Goal: Information Seeking & Learning: Learn about a topic

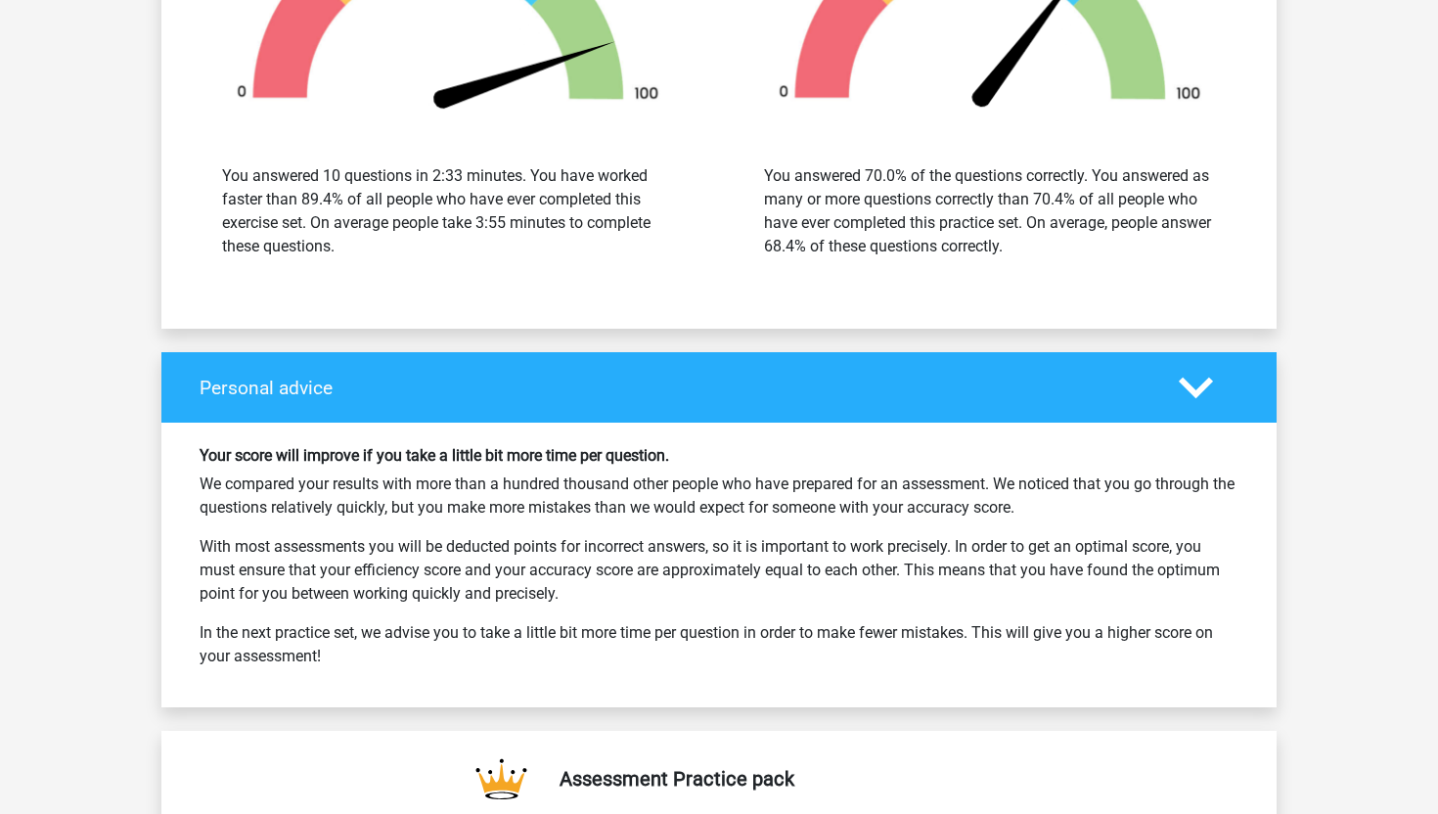
scroll to position [5642, 0]
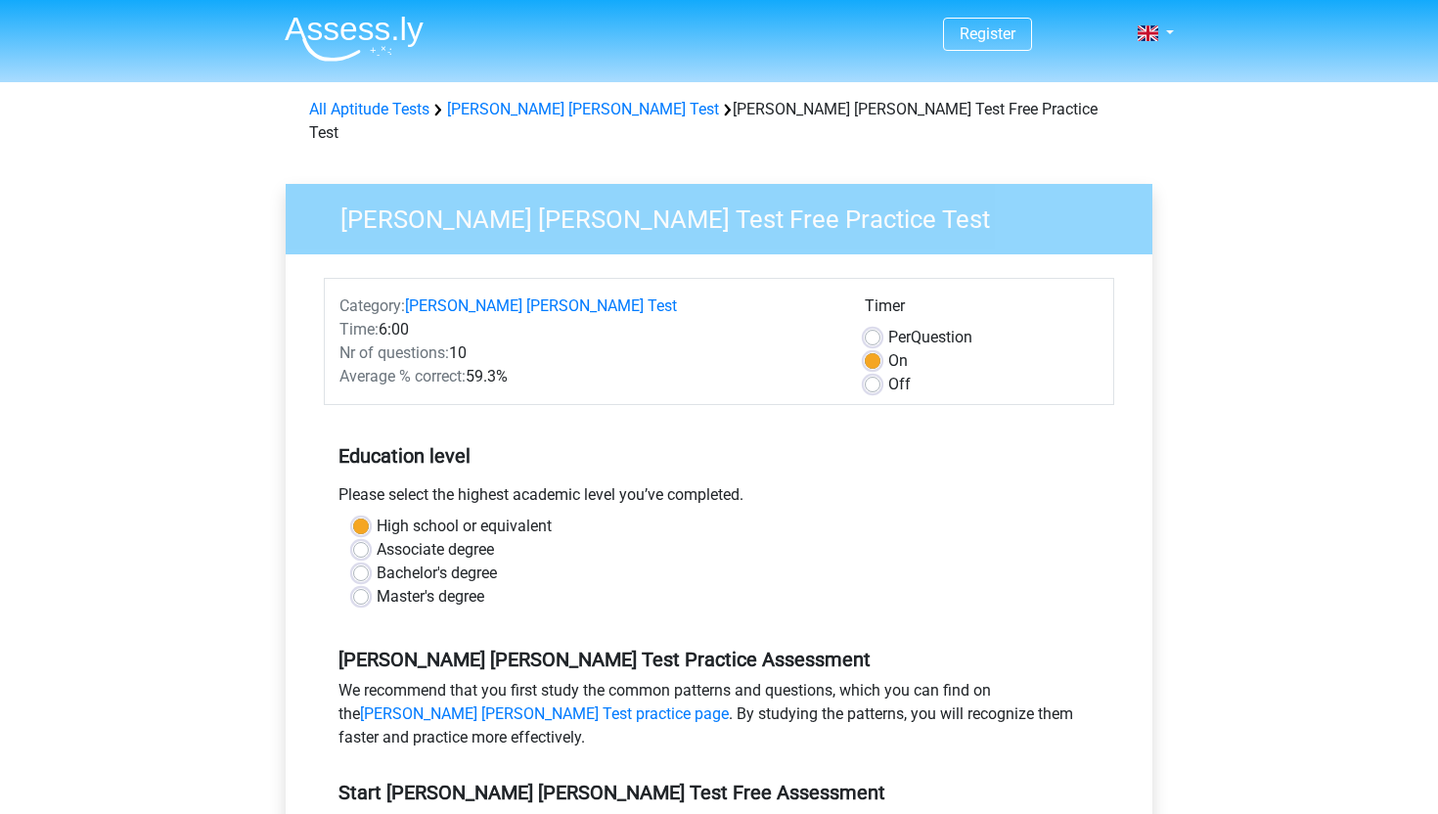
scroll to position [313, 0]
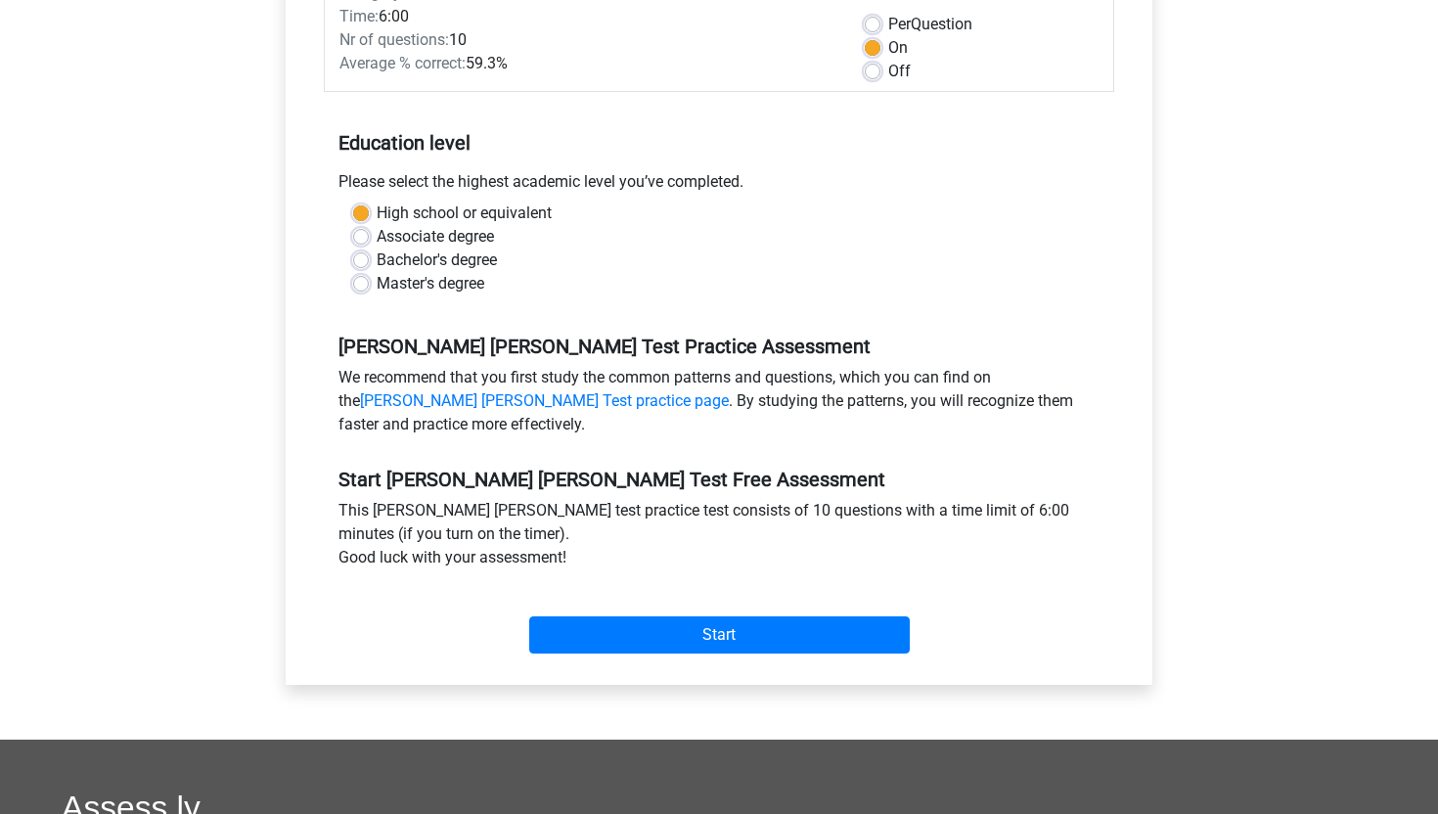
click at [446, 249] on label "Bachelor's degree" at bounding box center [437, 260] width 120 height 23
click at [369, 249] on input "Bachelor's degree" at bounding box center [361, 259] width 16 height 20
radio input "true"
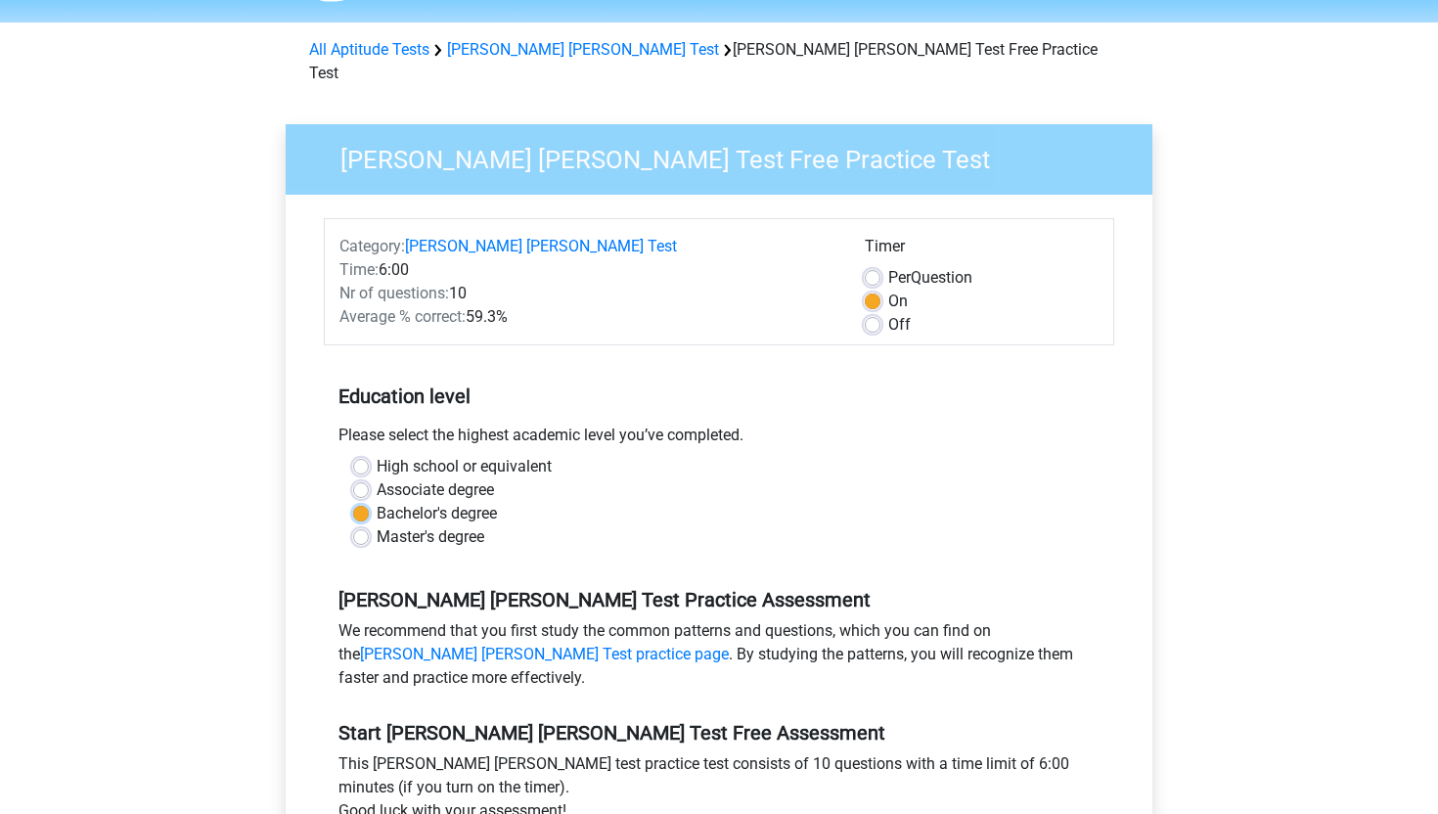
scroll to position [21, 0]
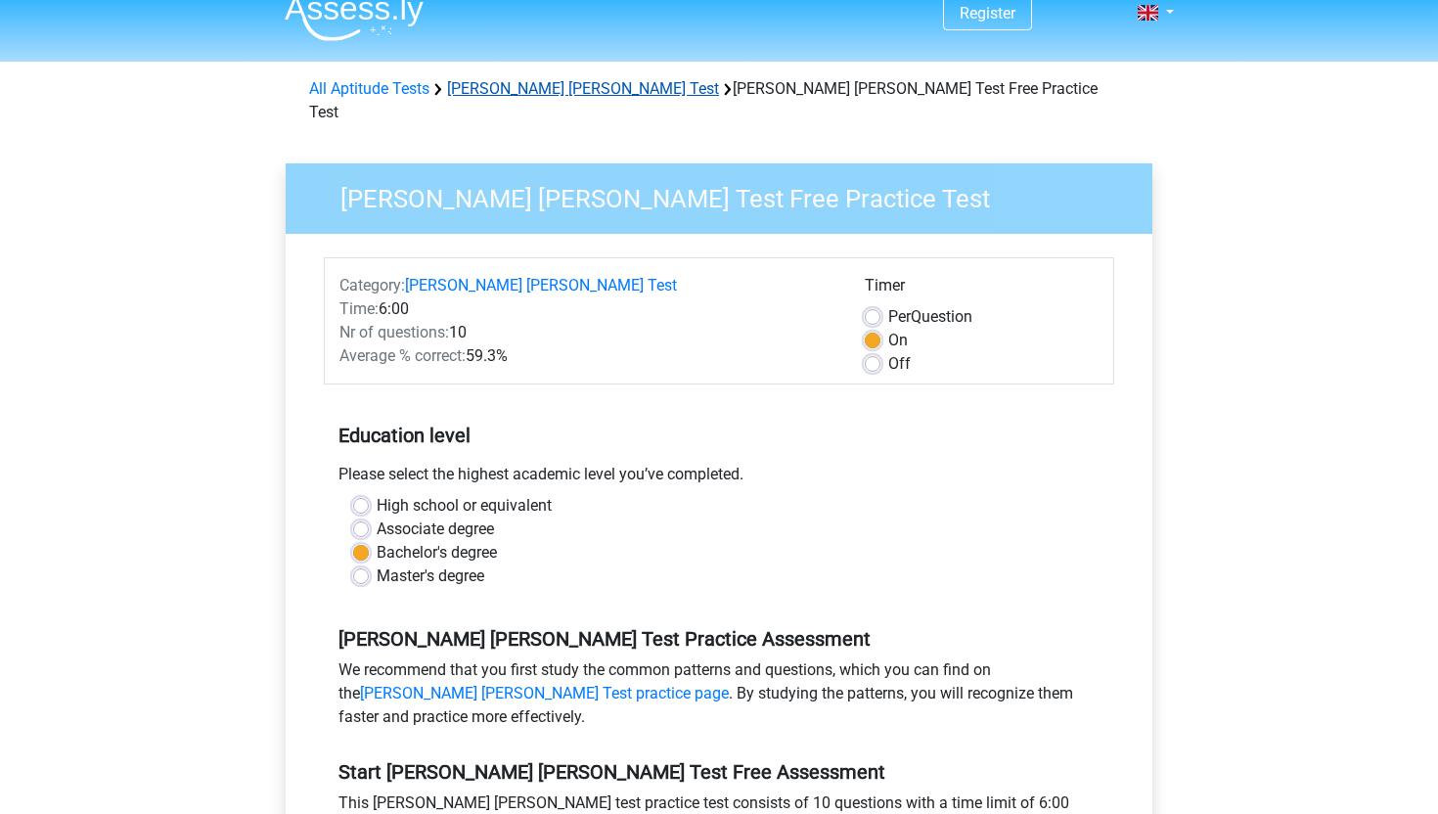
click at [490, 85] on link "[PERSON_NAME] [PERSON_NAME] Test" at bounding box center [583, 88] width 272 height 19
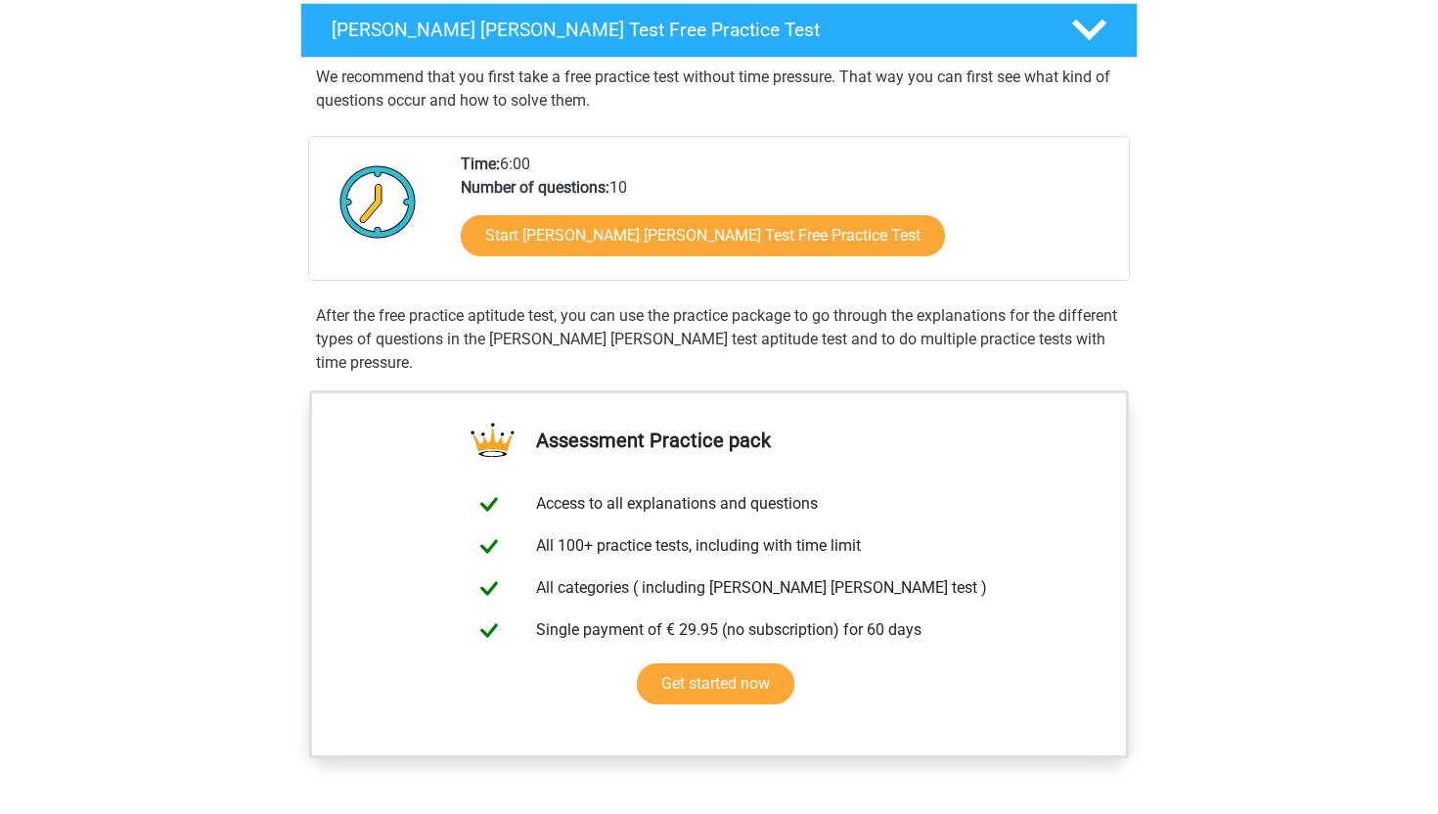
scroll to position [151, 0]
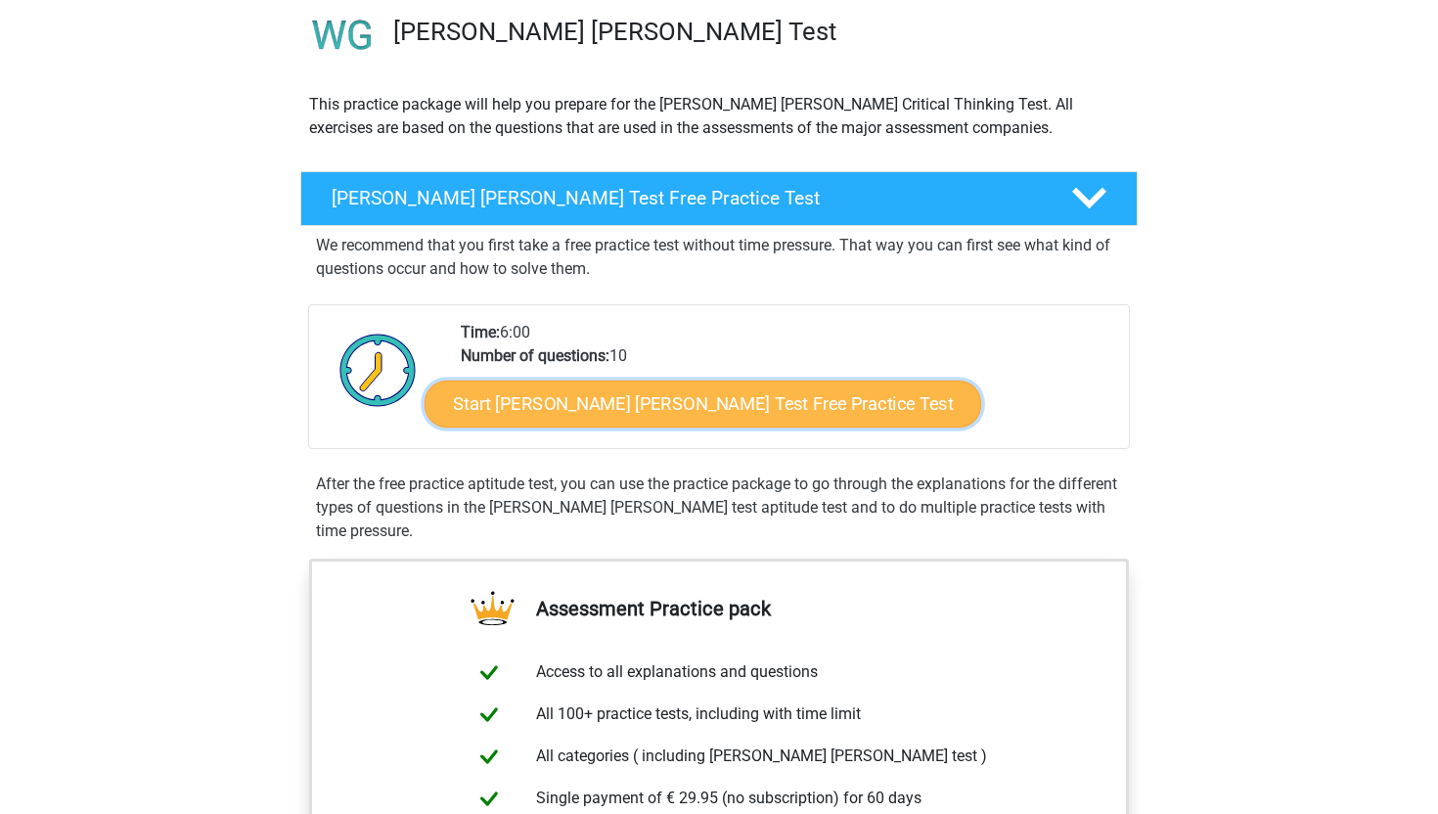
click at [541, 399] on link "Start Watson Glaser Test Free Practice Test" at bounding box center [703, 404] width 557 height 47
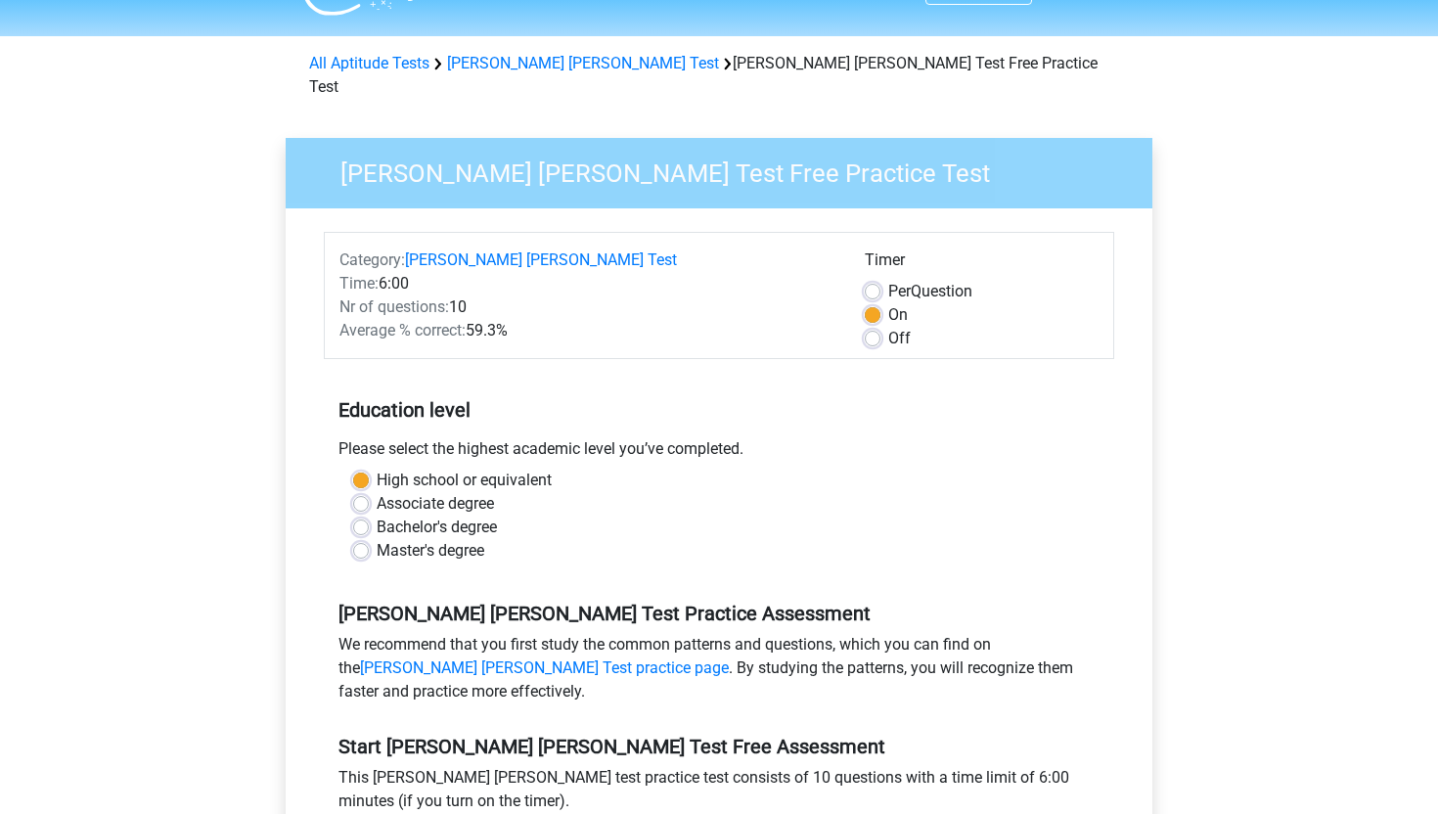
scroll to position [87, 0]
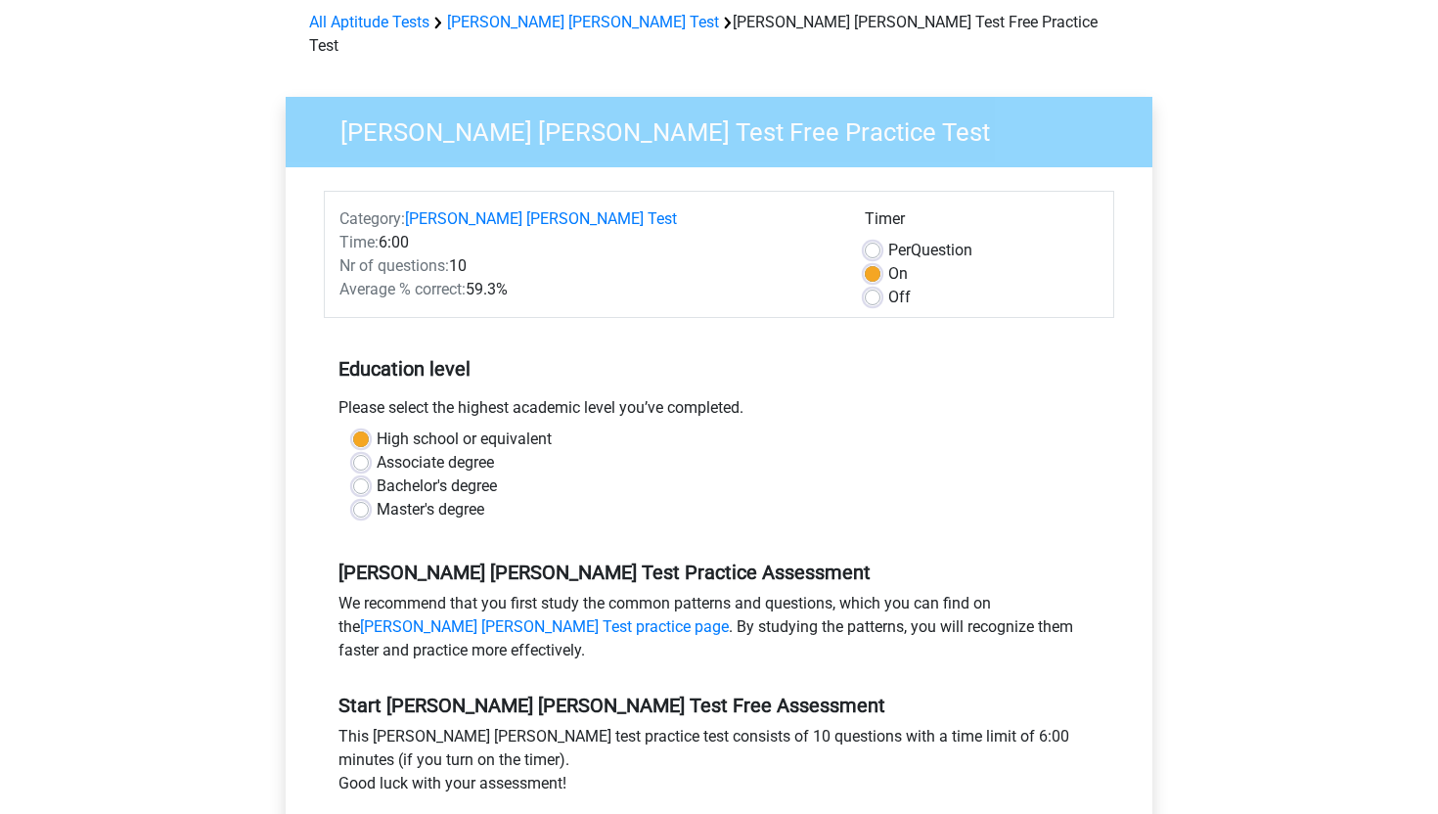
click at [449, 475] on label "Bachelor's degree" at bounding box center [437, 486] width 120 height 23
click at [369, 475] on input "Bachelor's degree" at bounding box center [361, 485] width 16 height 20
radio input "true"
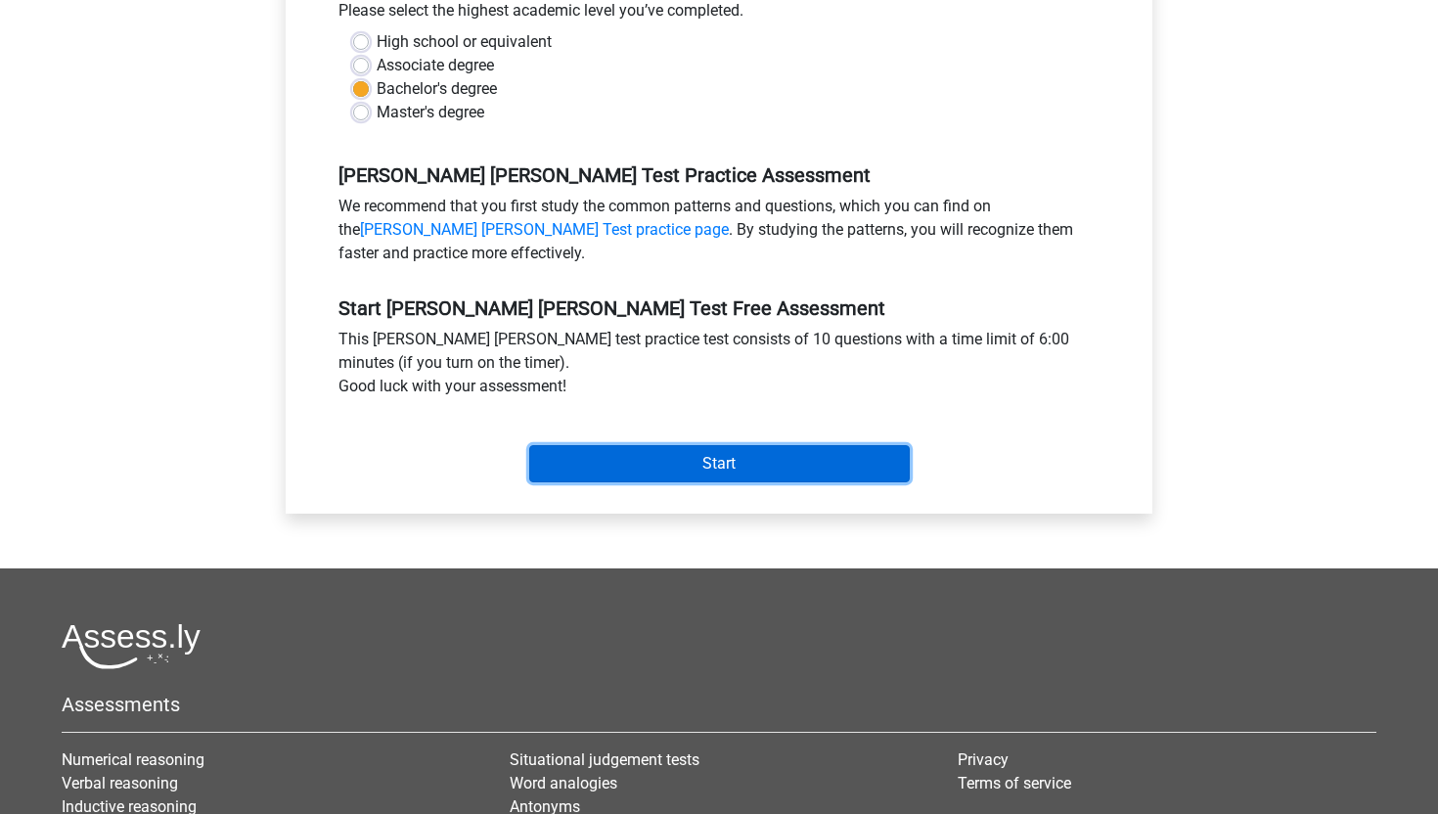
click at [680, 445] on input "Start" at bounding box center [719, 463] width 381 height 37
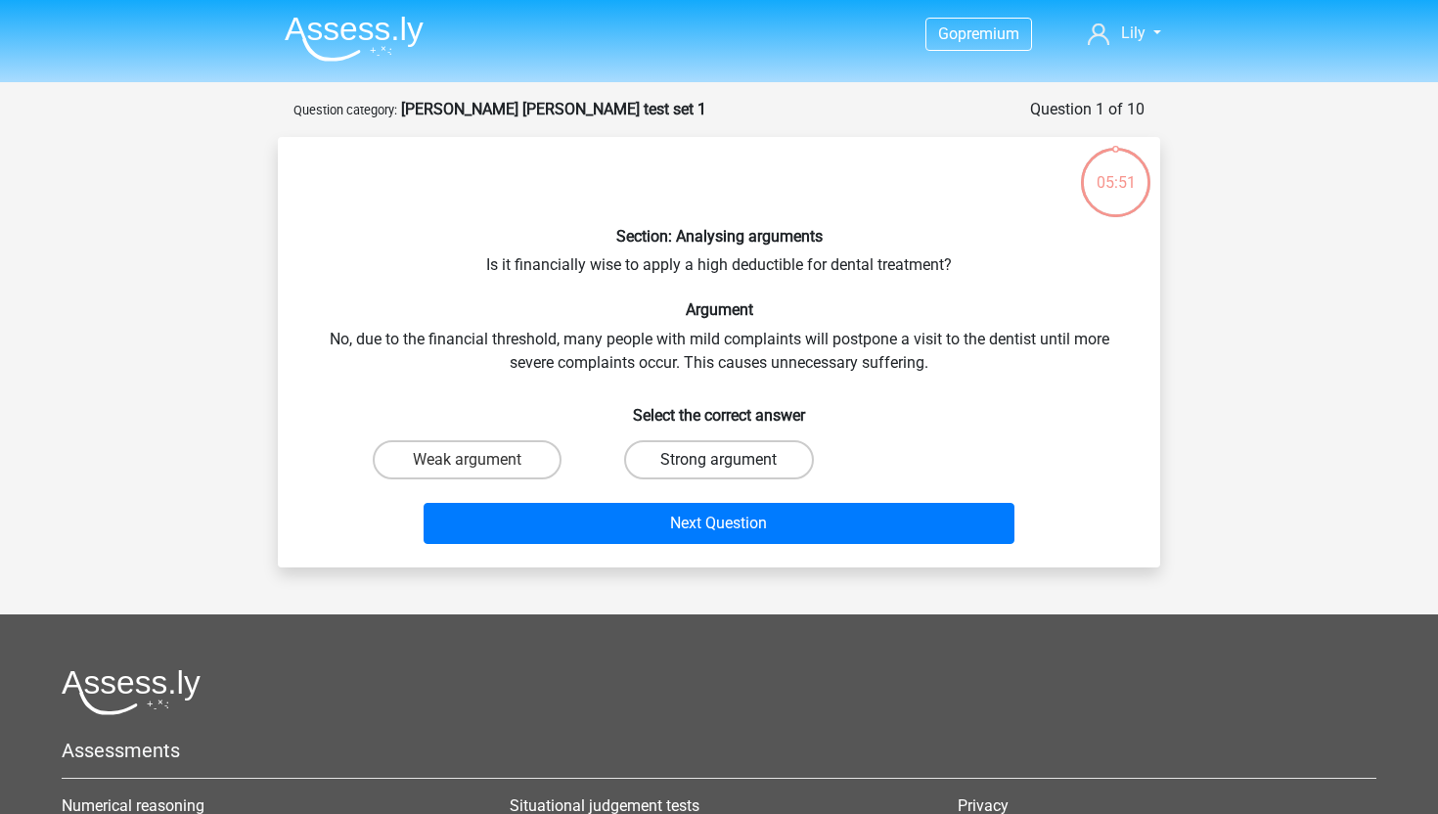
click at [670, 455] on label "Strong argument" at bounding box center [718, 459] width 189 height 39
click at [719, 460] on input "Strong argument" at bounding box center [725, 466] width 13 height 13
radio input "true"
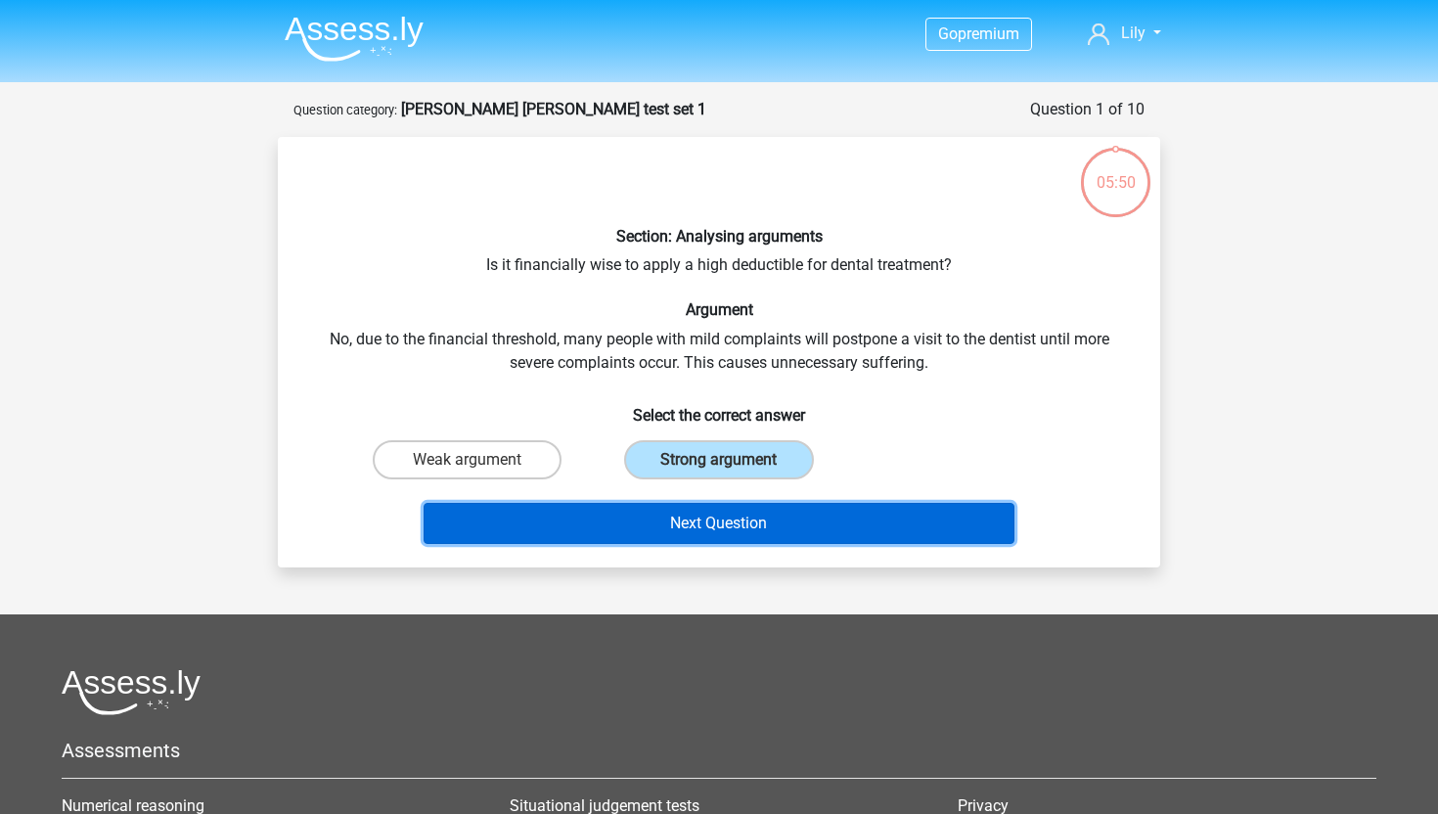
click at [686, 522] on button "Next Question" at bounding box center [720, 523] width 592 height 41
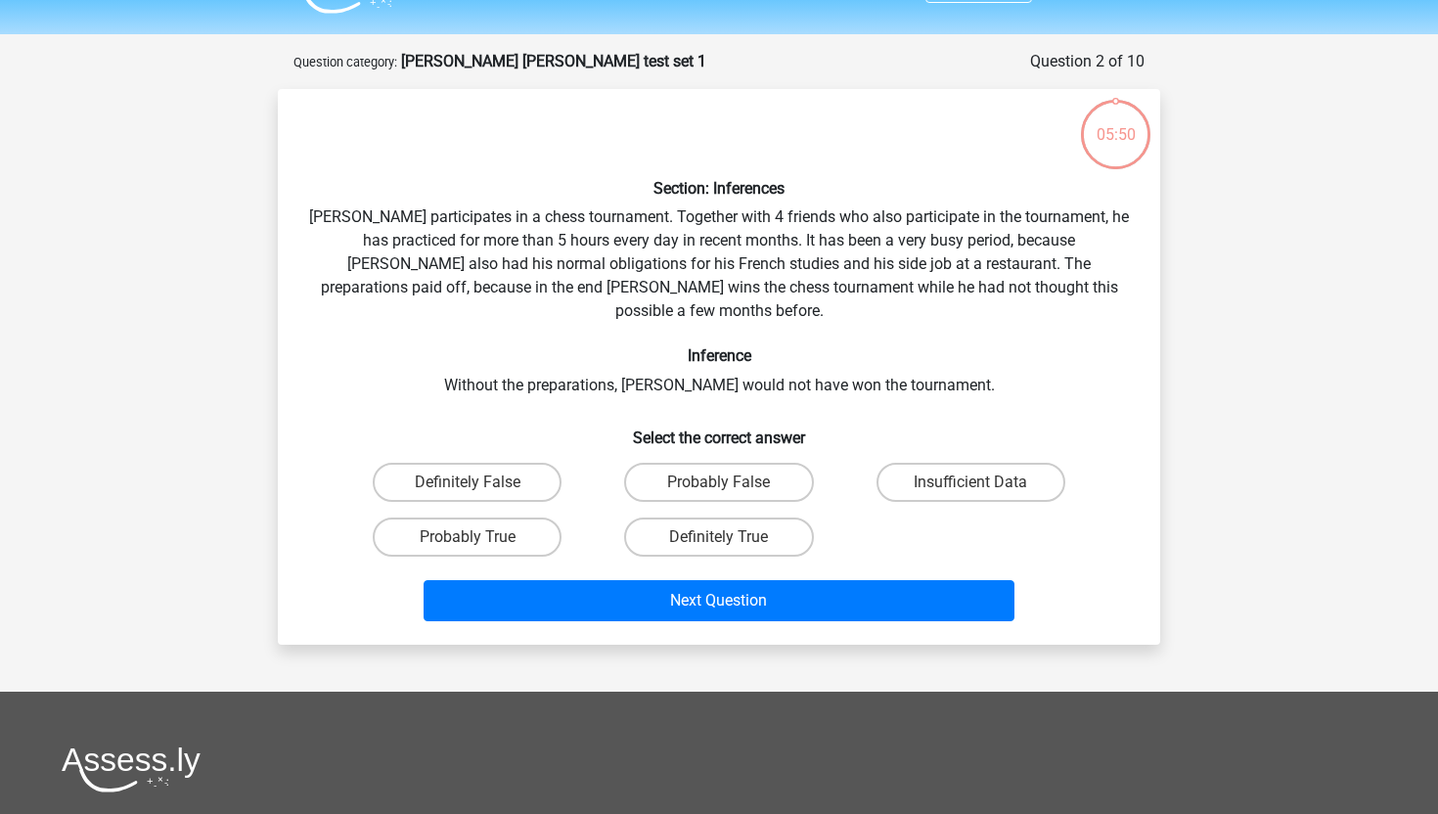
scroll to position [98, 0]
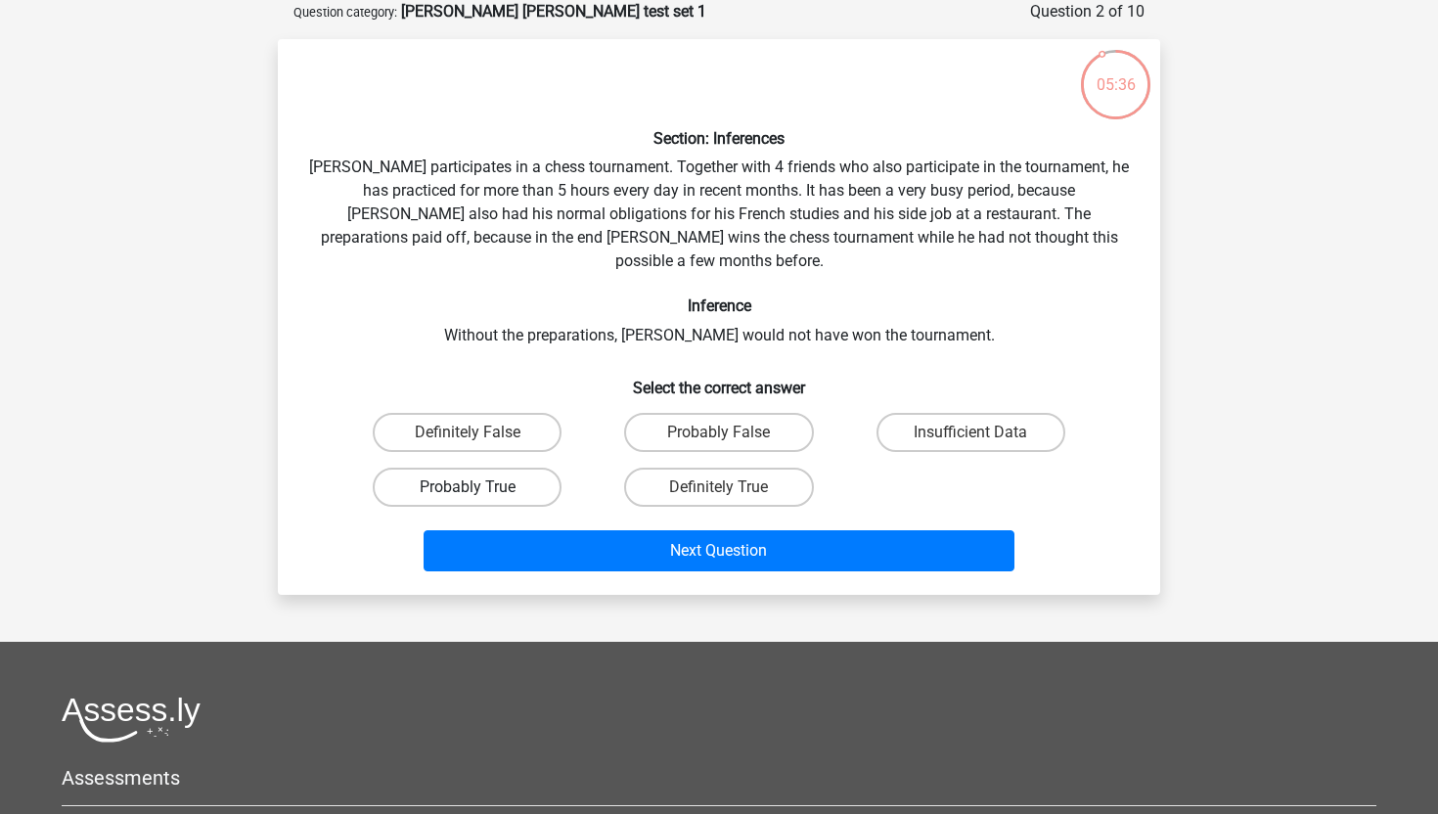
click at [533, 469] on label "Probably True" at bounding box center [467, 487] width 189 height 39
click at [480, 487] on input "Probably True" at bounding box center [474, 493] width 13 height 13
radio input "true"
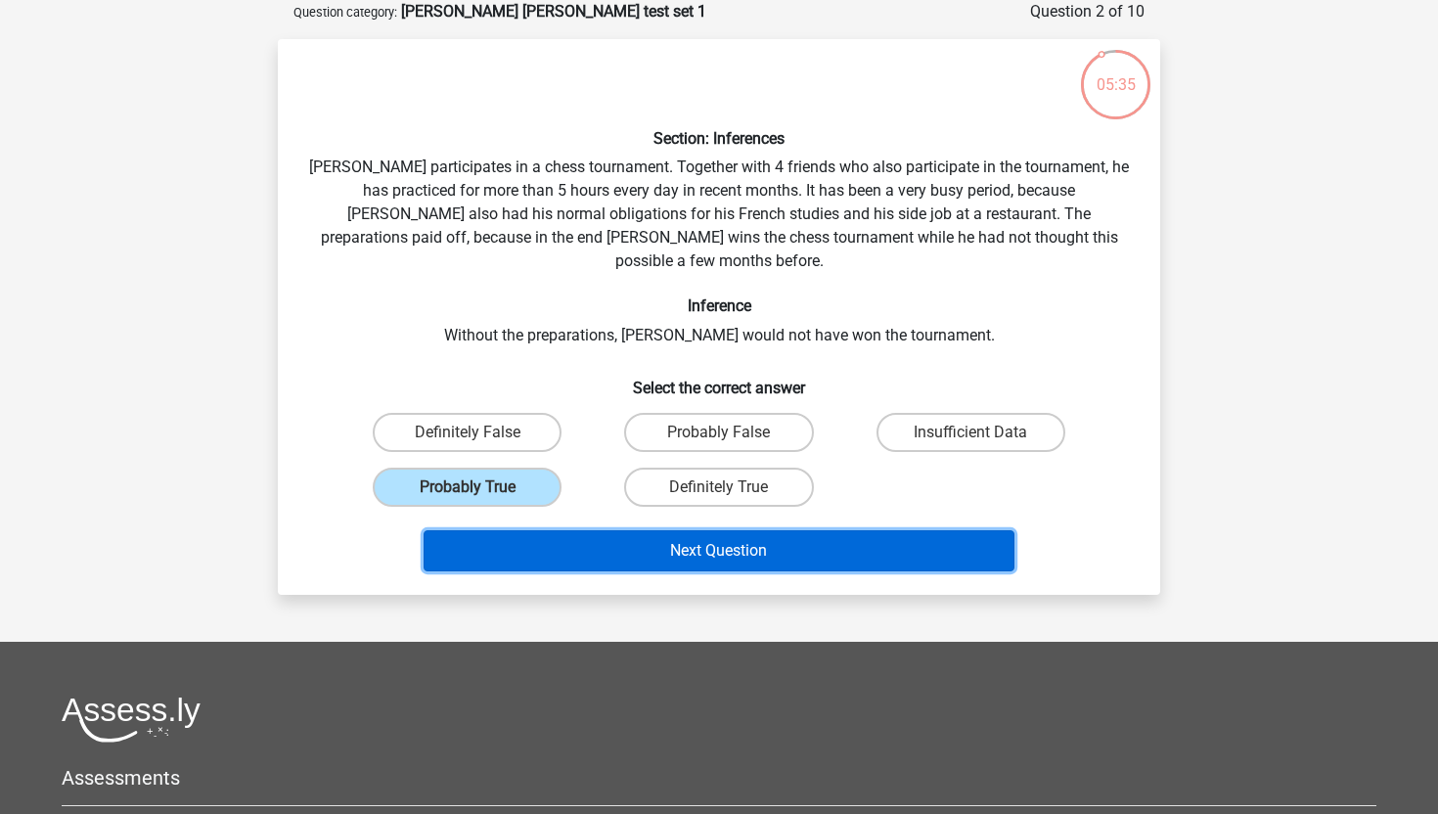
click at [553, 530] on button "Next Question" at bounding box center [720, 550] width 592 height 41
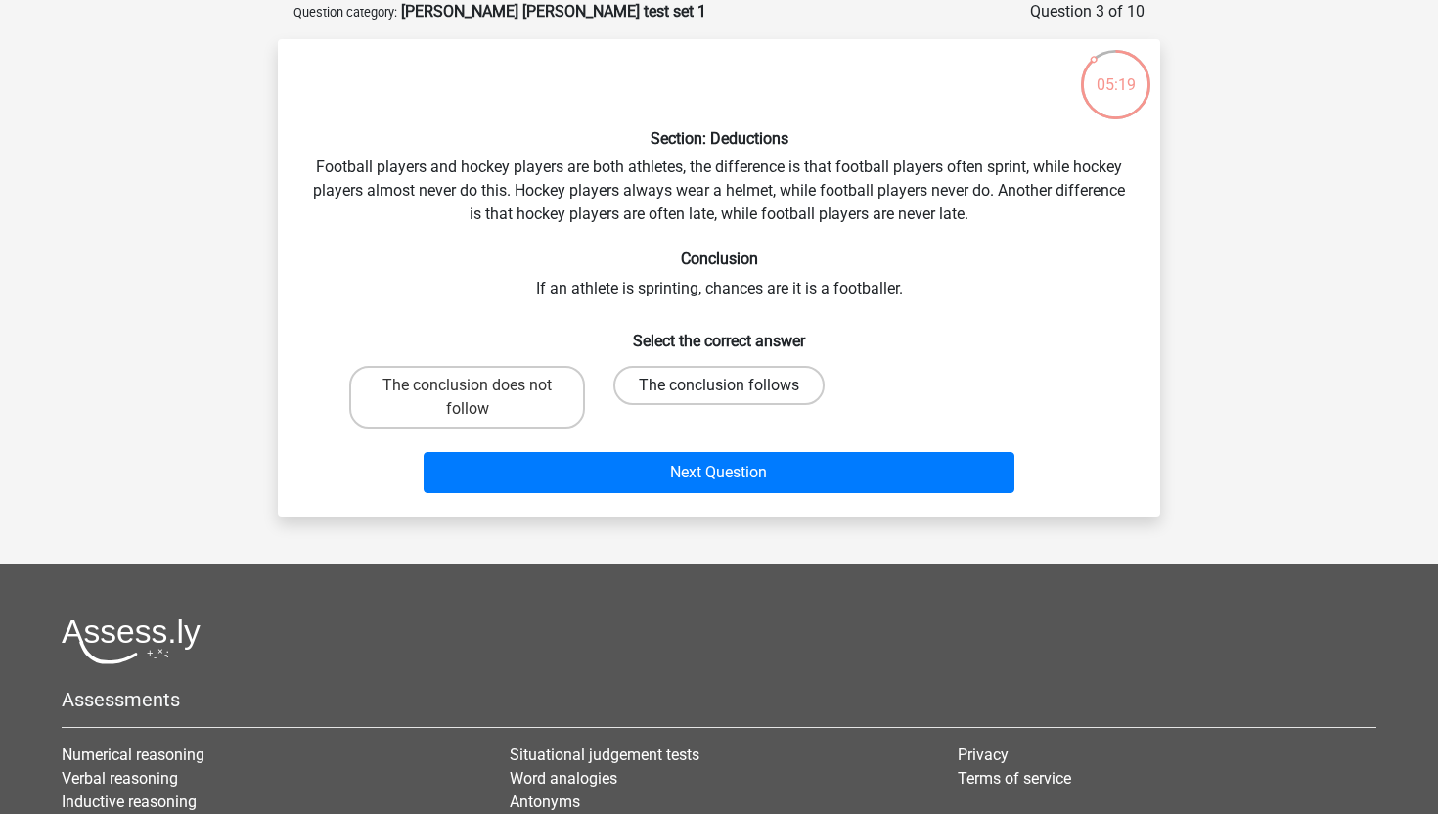
click at [672, 392] on label "The conclusion follows" at bounding box center [718, 385] width 211 height 39
click at [719, 392] on input "The conclusion follows" at bounding box center [725, 392] width 13 height 13
radio input "true"
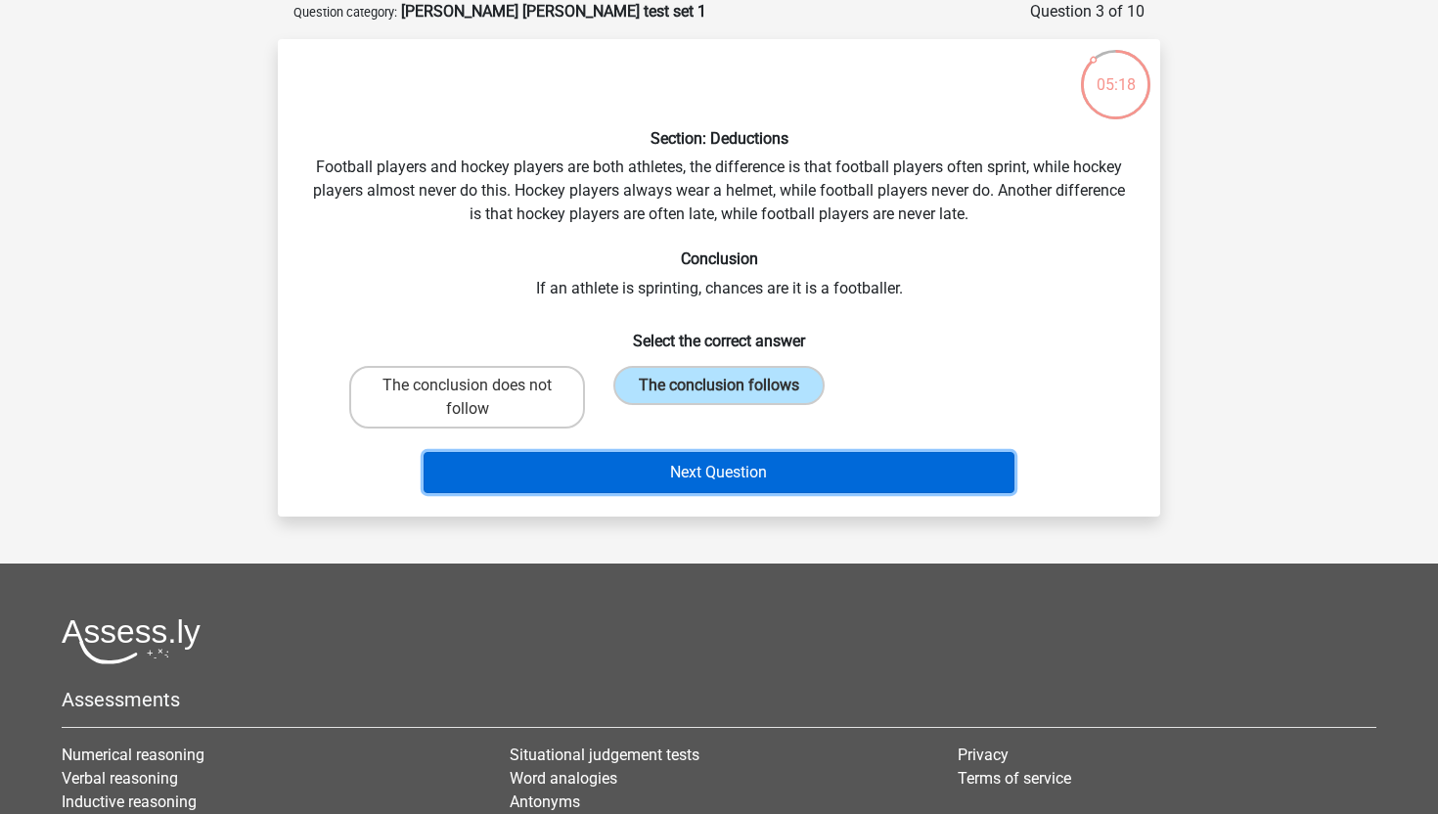
click at [680, 471] on button "Next Question" at bounding box center [720, 472] width 592 height 41
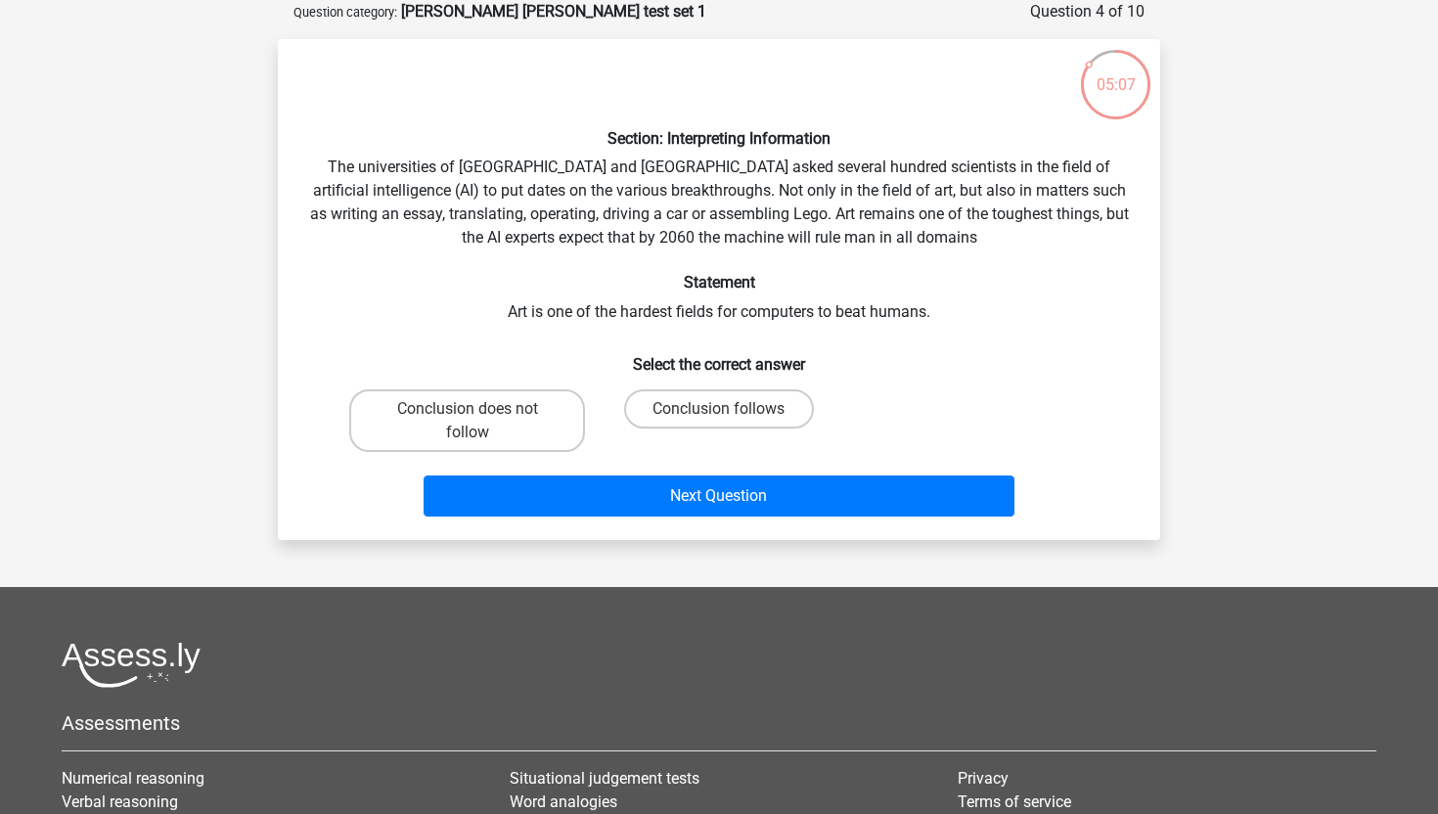
click at [538, 451] on div "Conclusion does not follow" at bounding box center [466, 421] width 251 height 78
click at [543, 404] on label "Conclusion does not follow" at bounding box center [467, 420] width 236 height 63
click at [480, 409] on input "Conclusion does not follow" at bounding box center [474, 415] width 13 height 13
radio input "true"
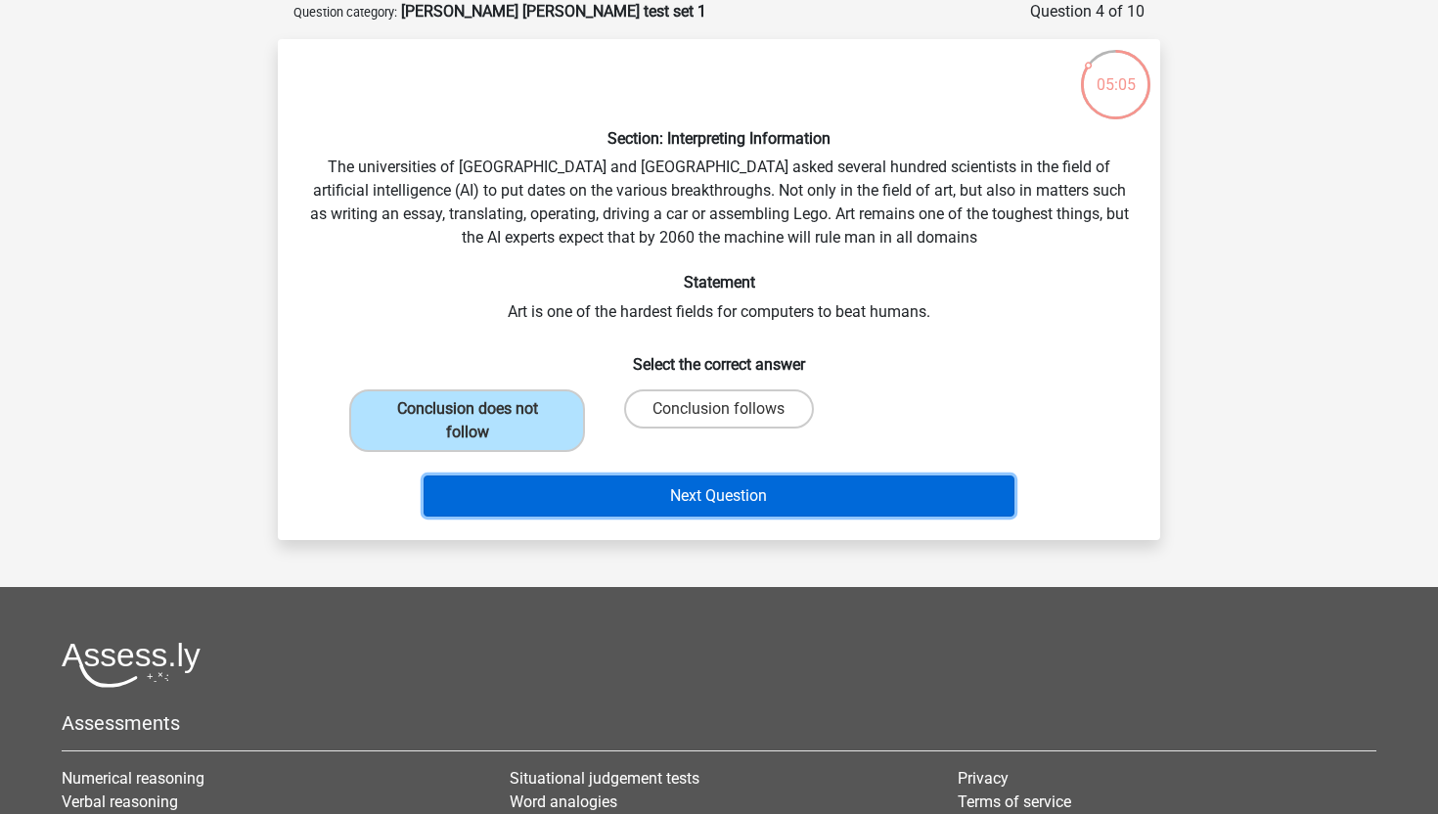
click at [595, 498] on button "Next Question" at bounding box center [720, 496] width 592 height 41
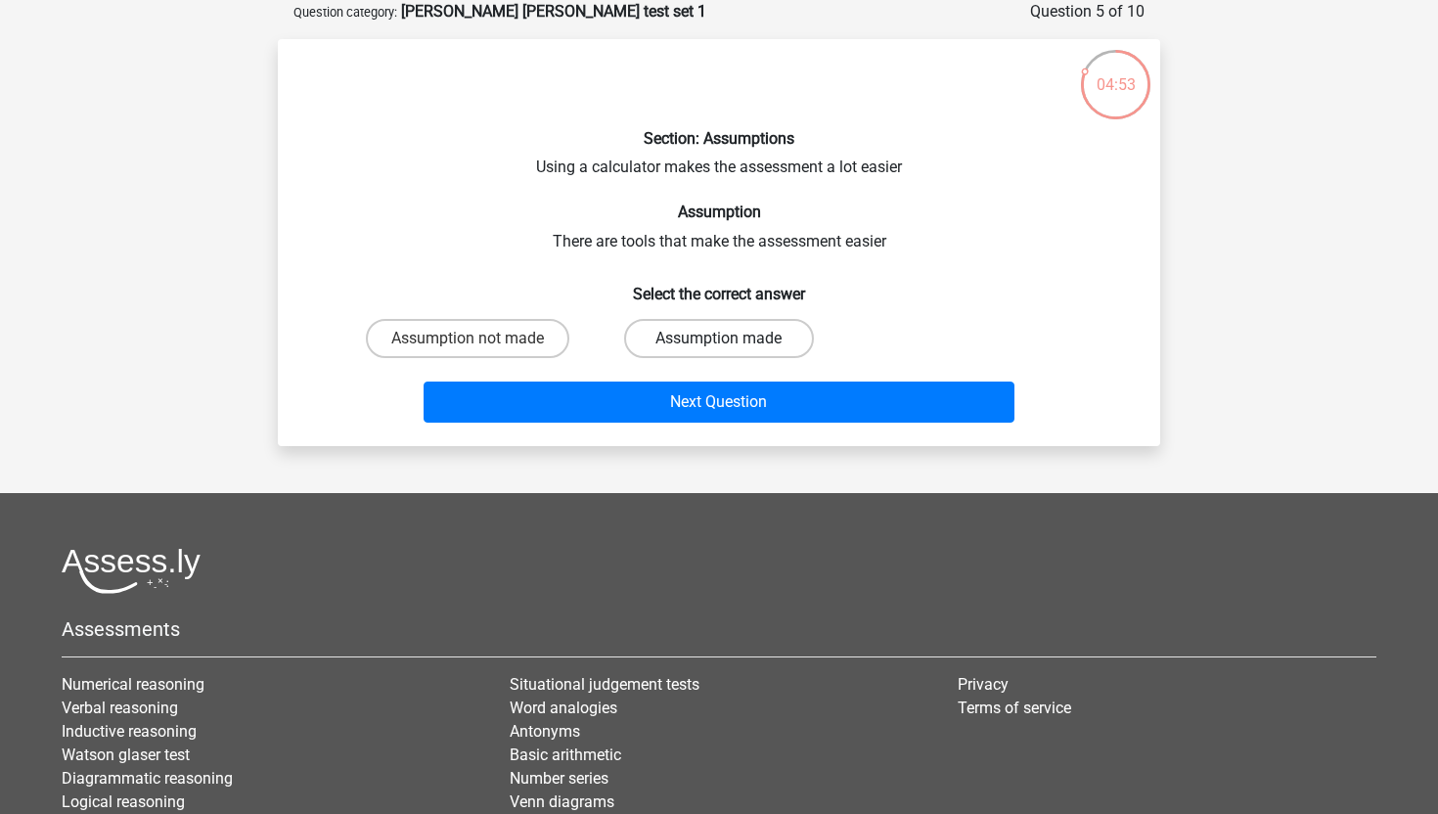
click at [667, 342] on label "Assumption made" at bounding box center [718, 338] width 189 height 39
click at [719, 342] on input "Assumption made" at bounding box center [725, 345] width 13 height 13
radio input "true"
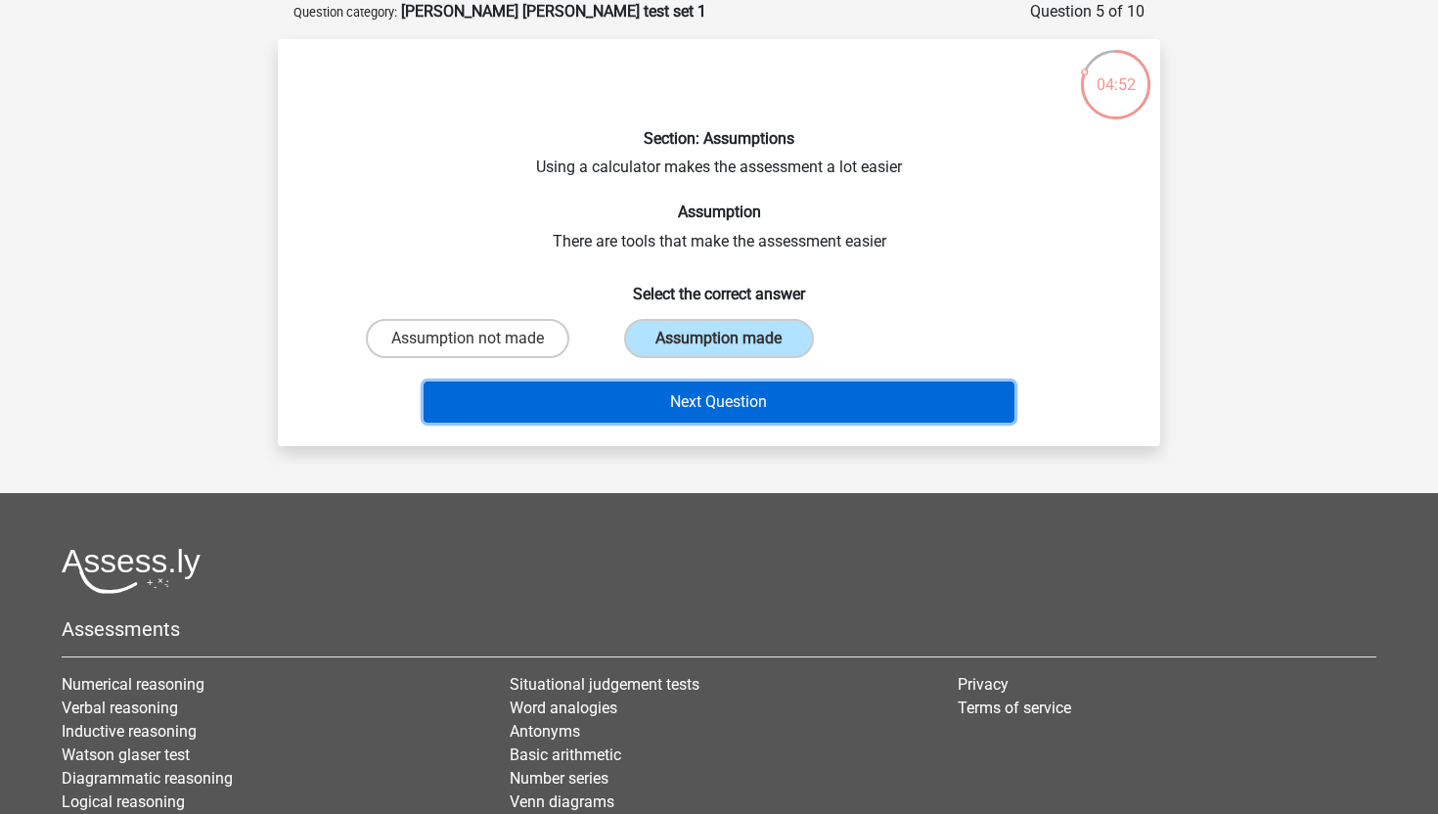
click at [685, 392] on button "Next Question" at bounding box center [720, 402] width 592 height 41
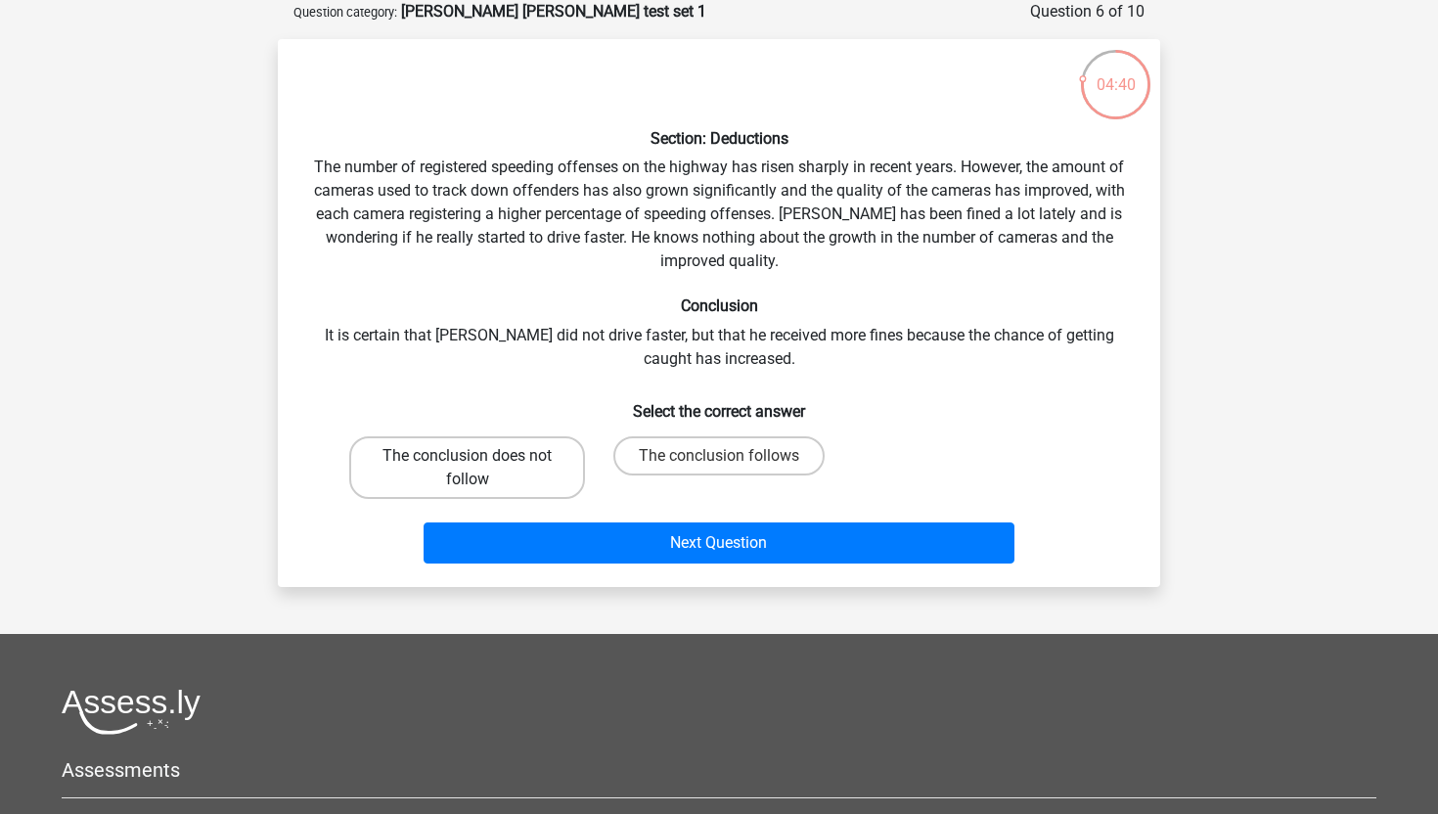
click at [539, 489] on label "The conclusion does not follow" at bounding box center [467, 467] width 236 height 63
click at [480, 469] on input "The conclusion does not follow" at bounding box center [474, 462] width 13 height 13
radio input "true"
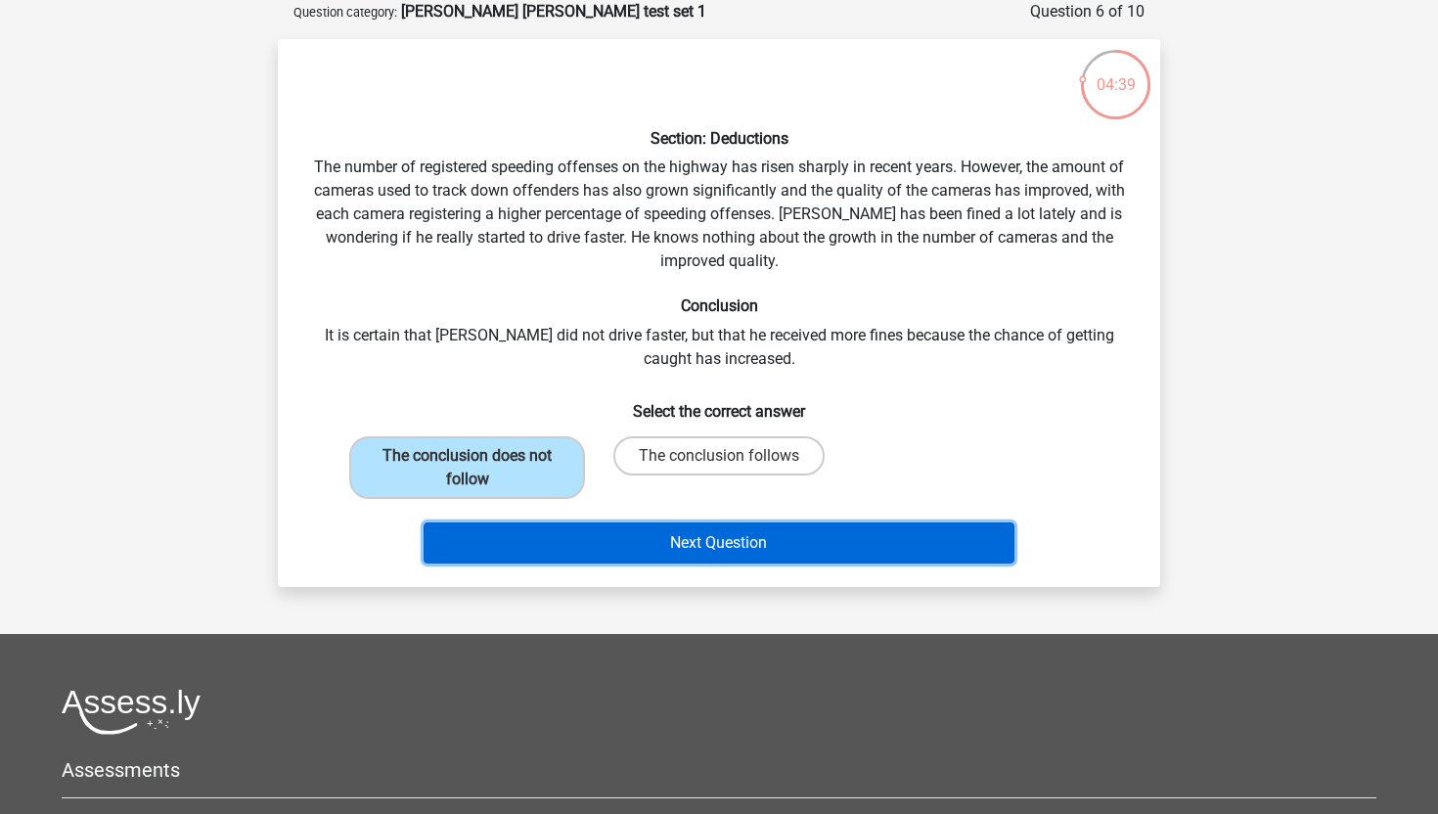
click at [568, 543] on button "Next Question" at bounding box center [720, 543] width 592 height 41
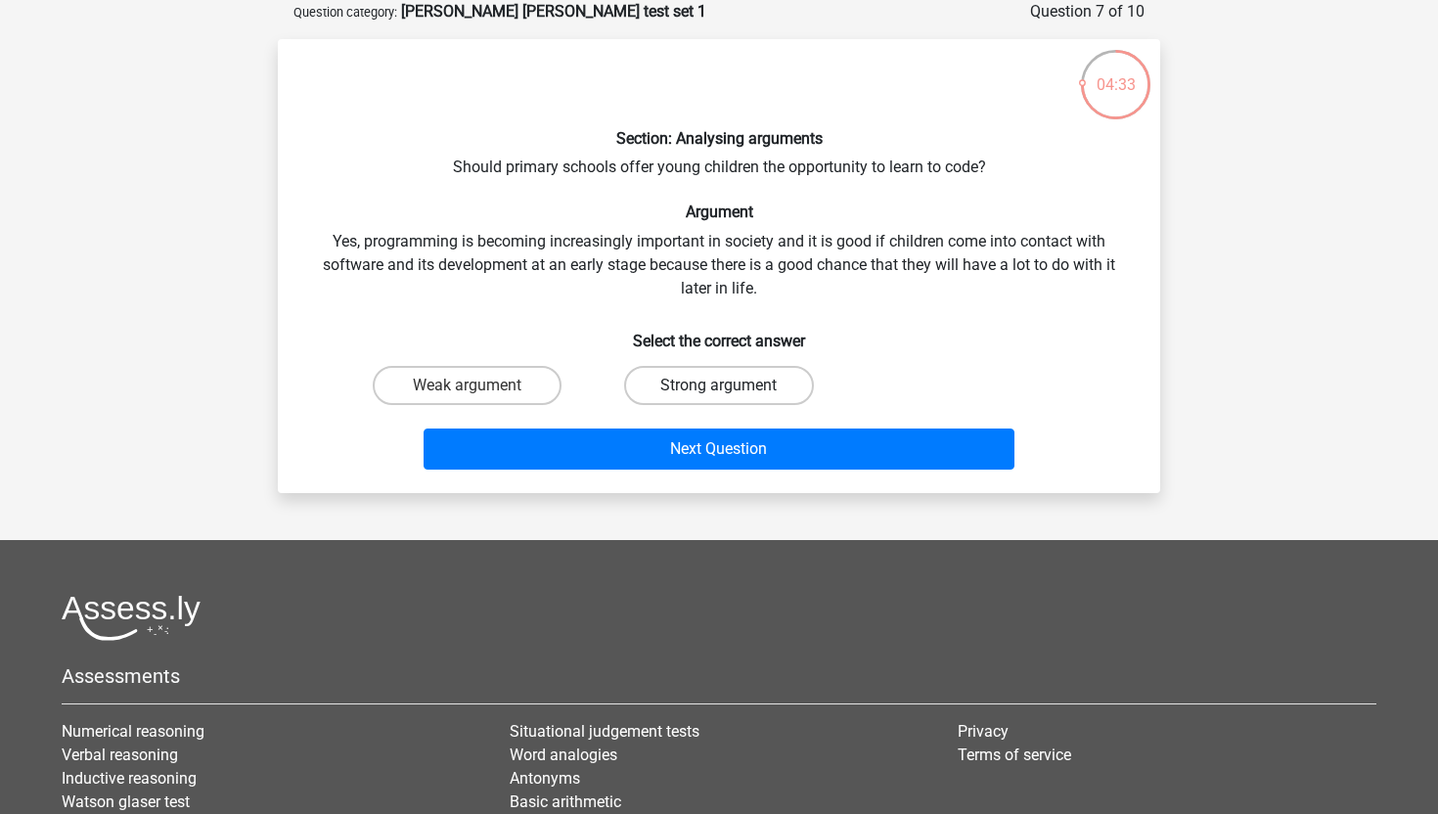
click at [676, 393] on label "Strong argument" at bounding box center [718, 385] width 189 height 39
click at [719, 393] on input "Strong argument" at bounding box center [725, 392] width 13 height 13
radio input "true"
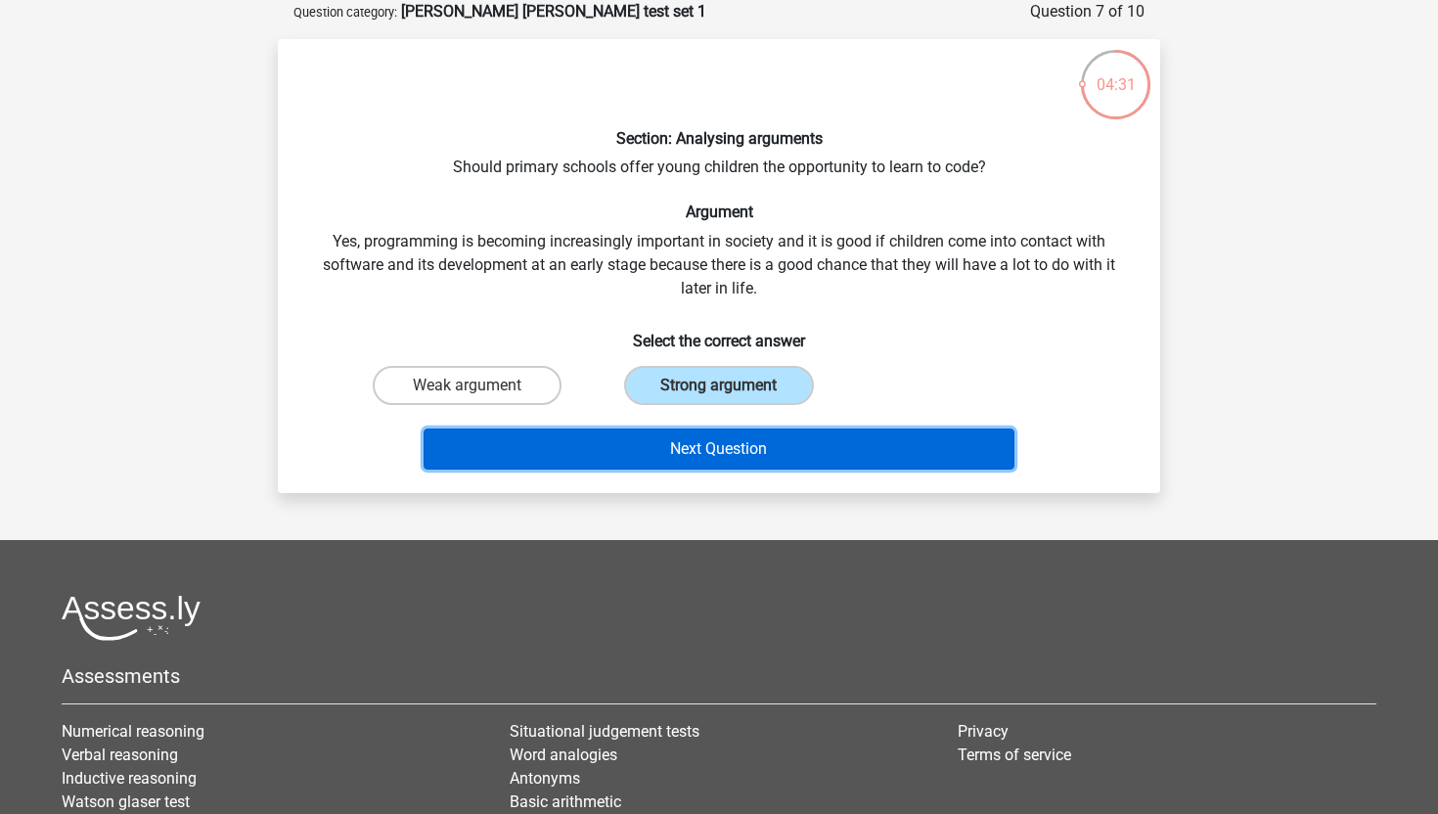
click at [675, 457] on button "Next Question" at bounding box center [720, 449] width 592 height 41
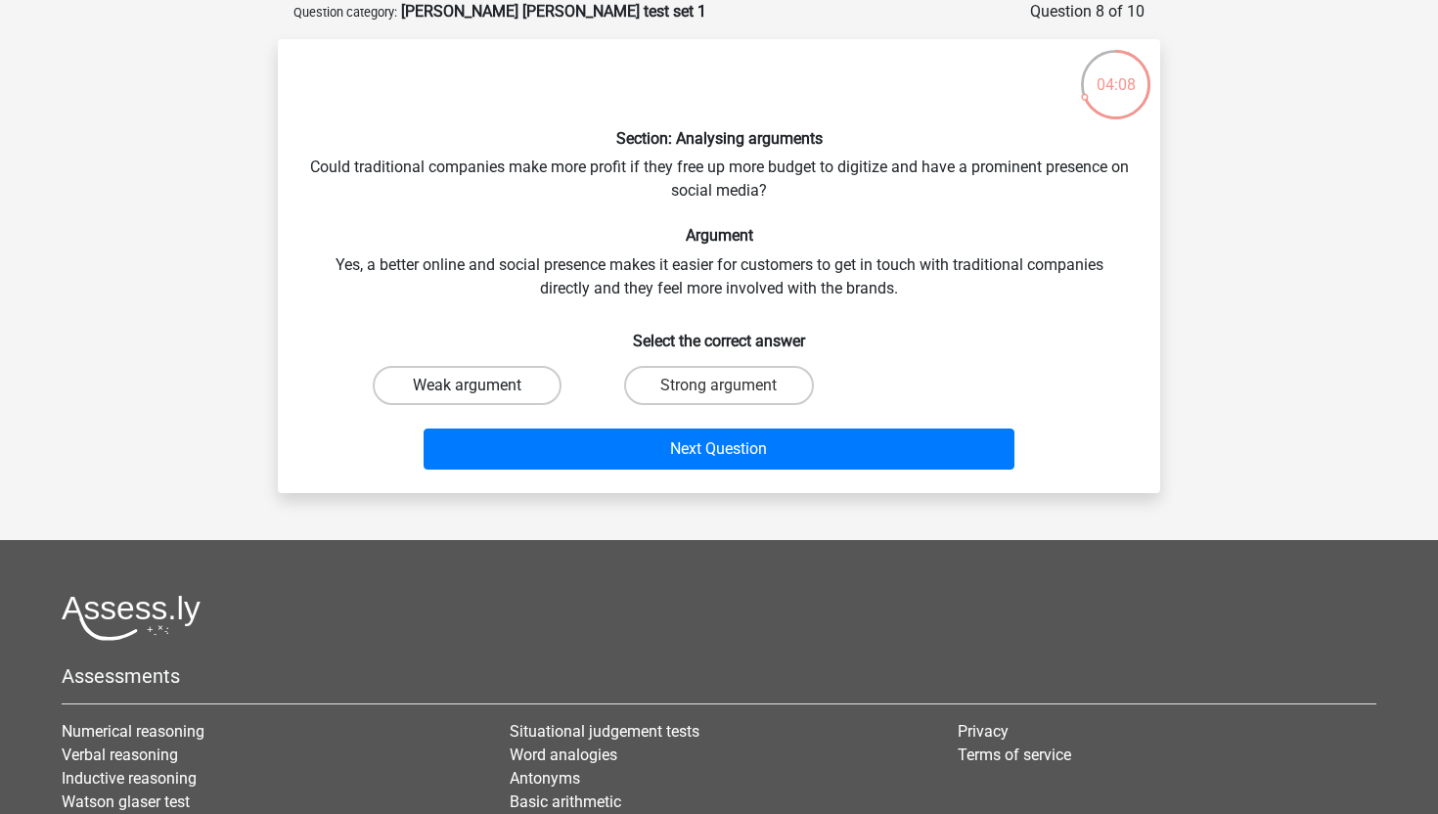
click at [493, 398] on label "Weak argument" at bounding box center [467, 385] width 189 height 39
click at [480, 398] on input "Weak argument" at bounding box center [474, 392] width 13 height 13
radio input "true"
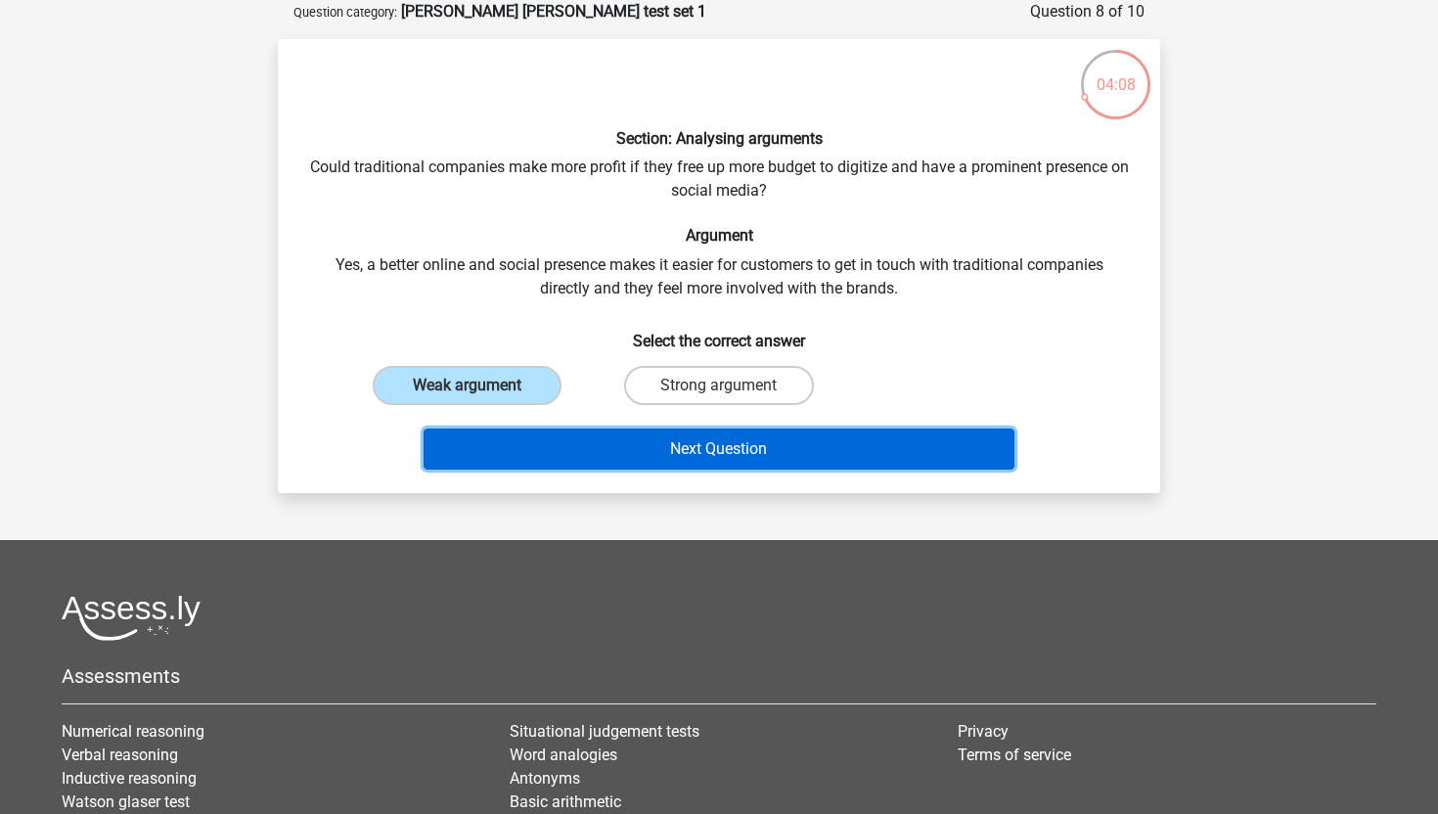
click at [527, 442] on button "Next Question" at bounding box center [720, 449] width 592 height 41
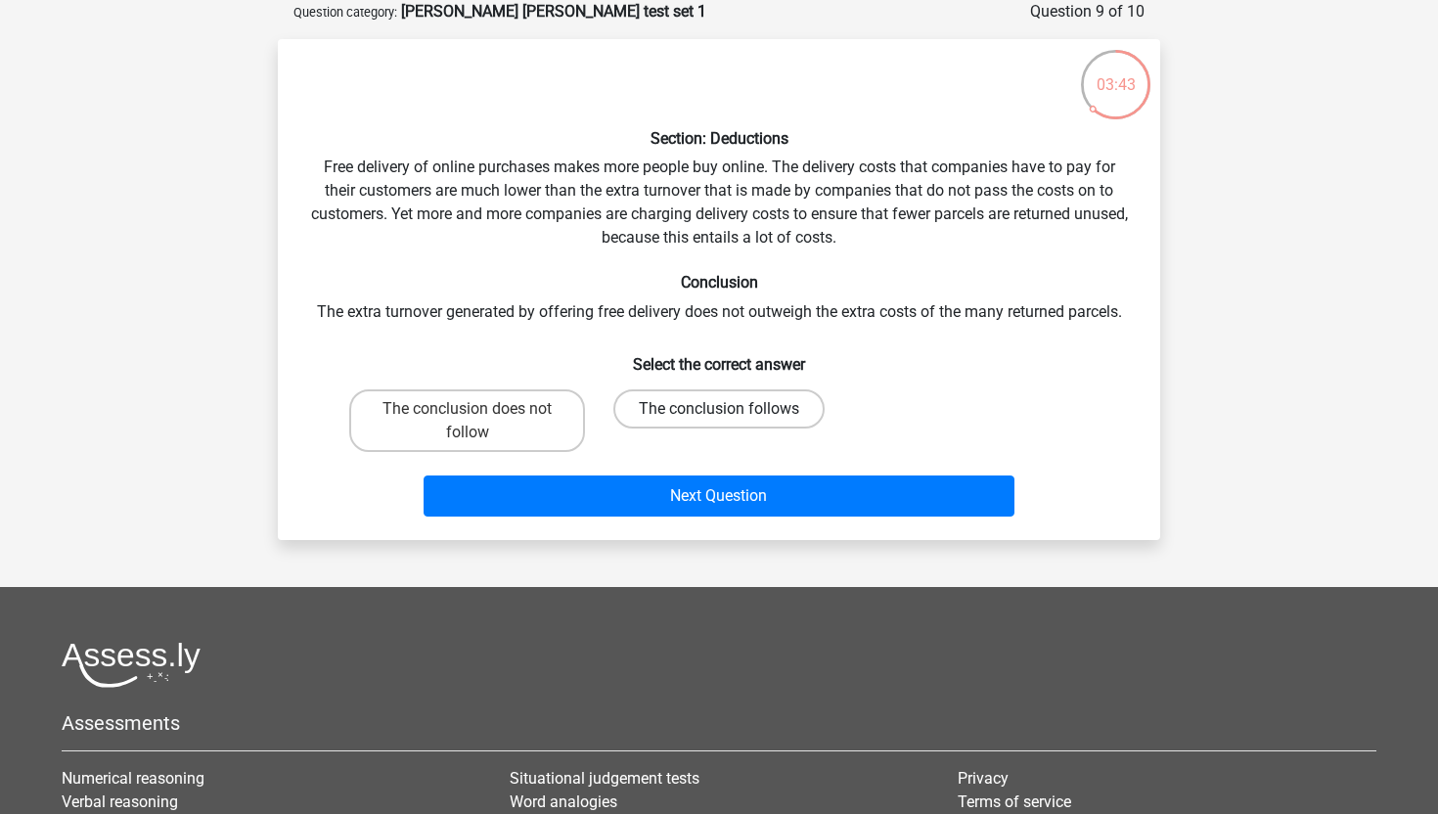
click at [650, 418] on label "The conclusion follows" at bounding box center [718, 408] width 211 height 39
click at [719, 418] on input "The conclusion follows" at bounding box center [725, 415] width 13 height 13
radio input "true"
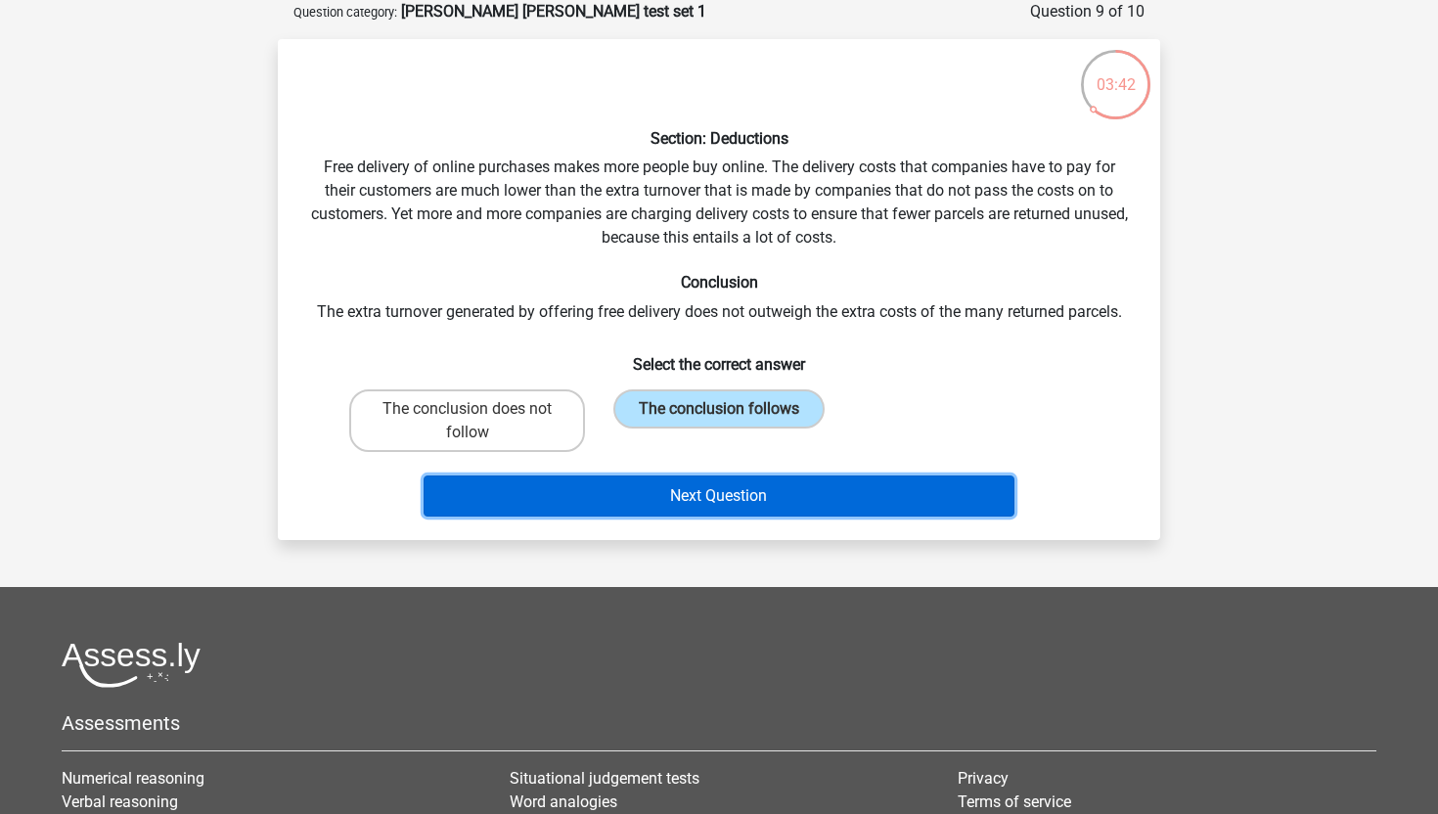
click at [656, 494] on button "Next Question" at bounding box center [720, 496] width 592 height 41
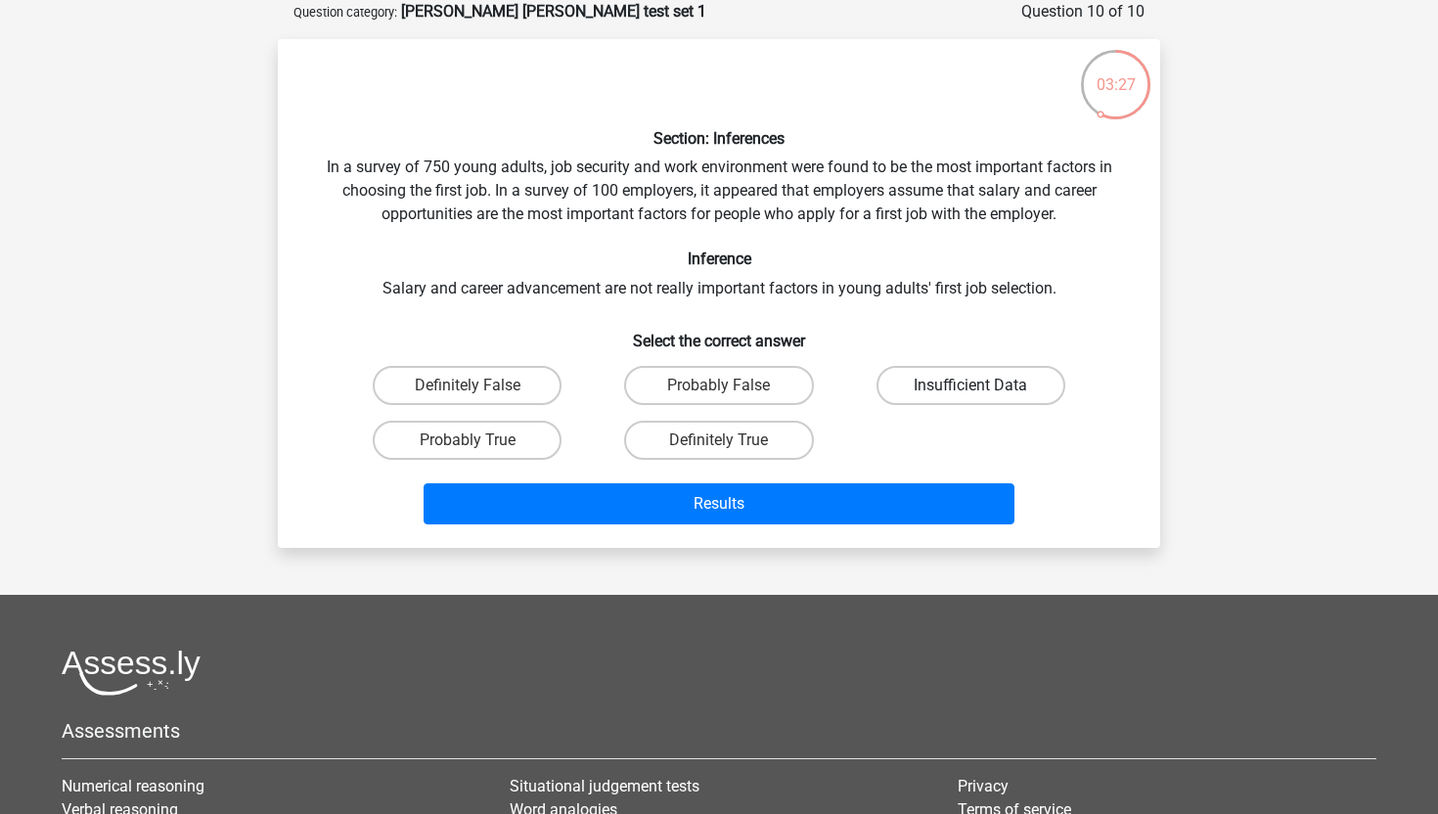
click at [988, 387] on label "Insufficient Data" at bounding box center [971, 385] width 189 height 39
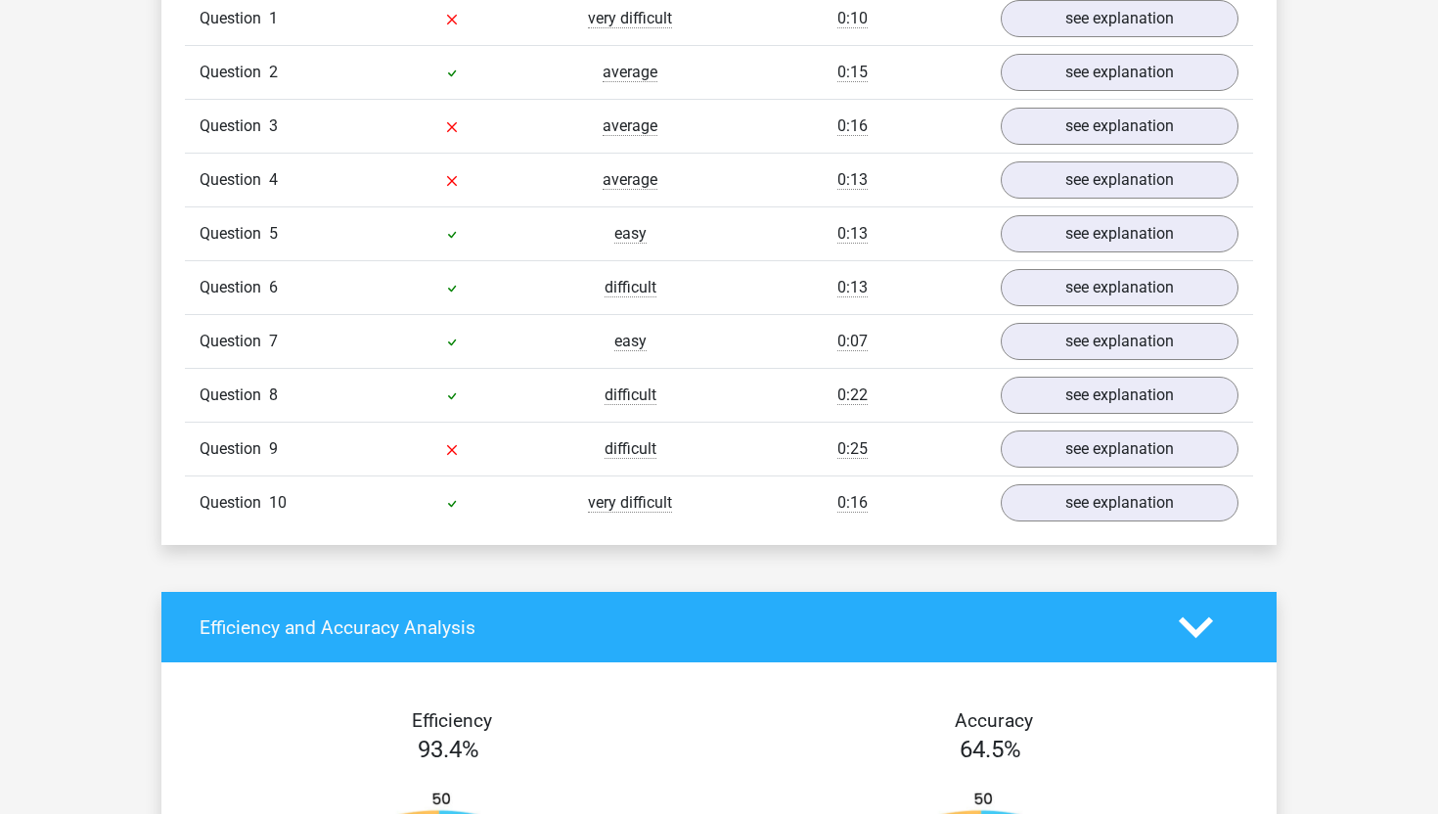
scroll to position [1618, 0]
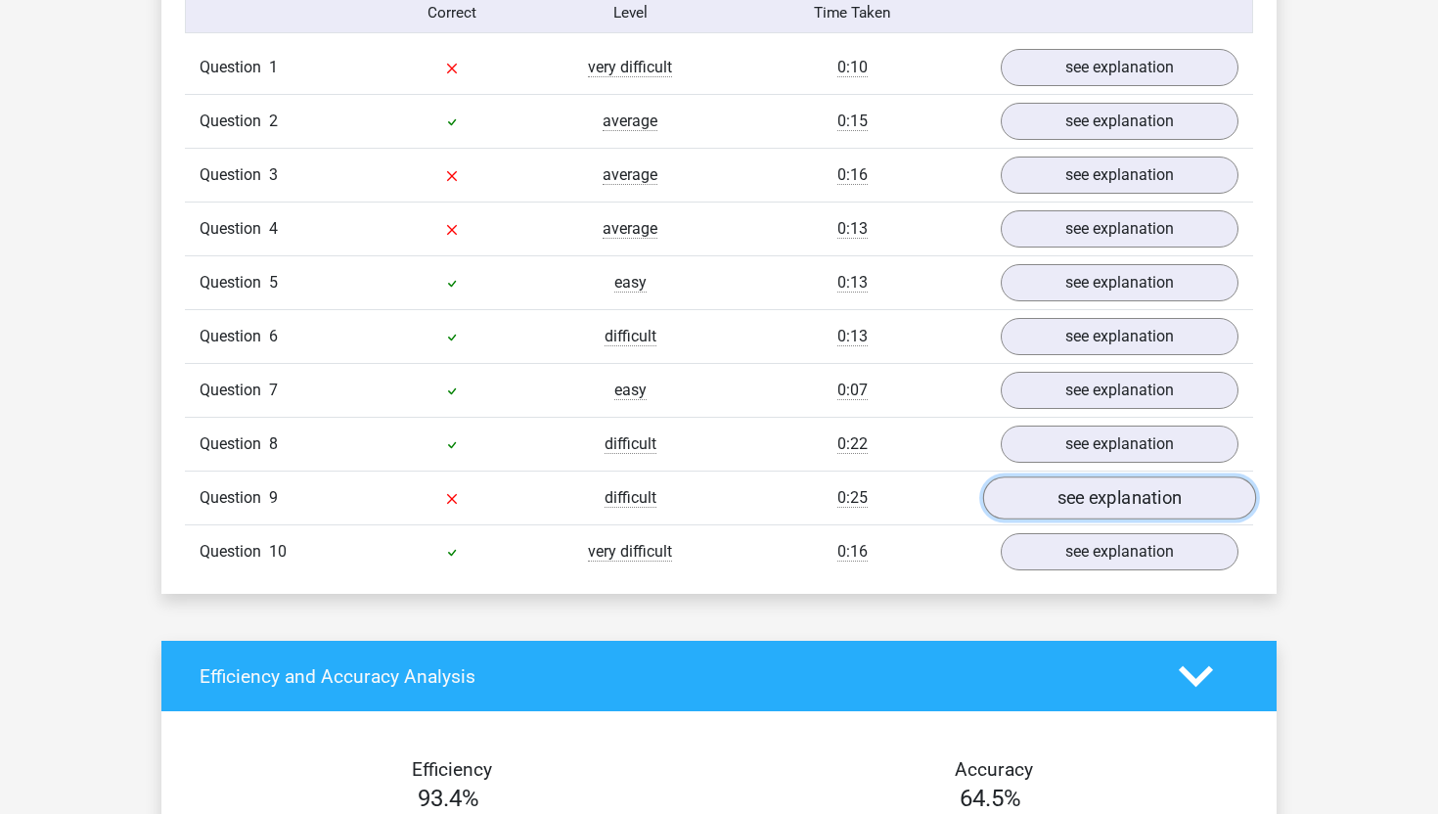
click at [1074, 483] on link "see explanation" at bounding box center [1119, 498] width 273 height 43
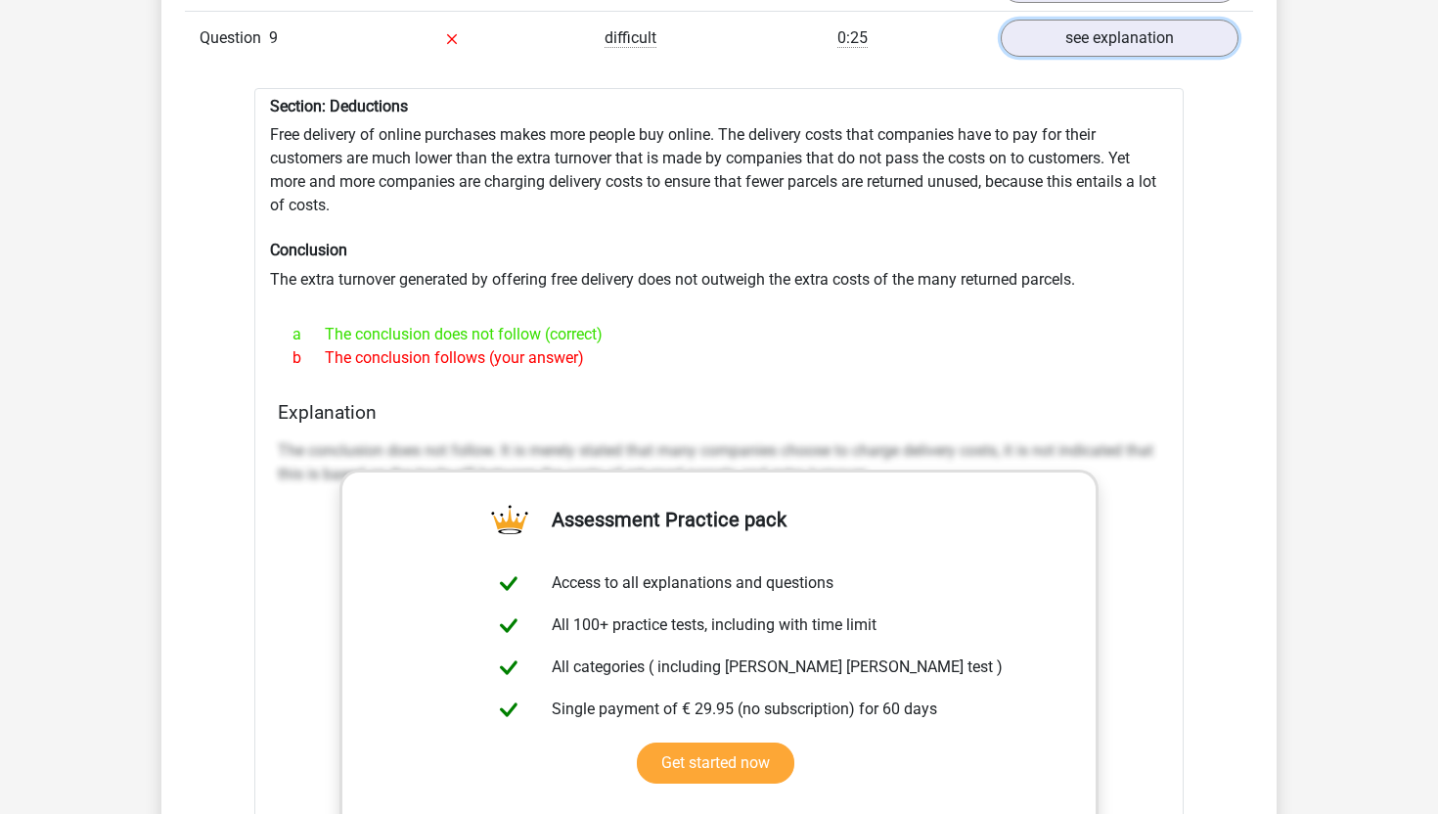
scroll to position [1959, 0]
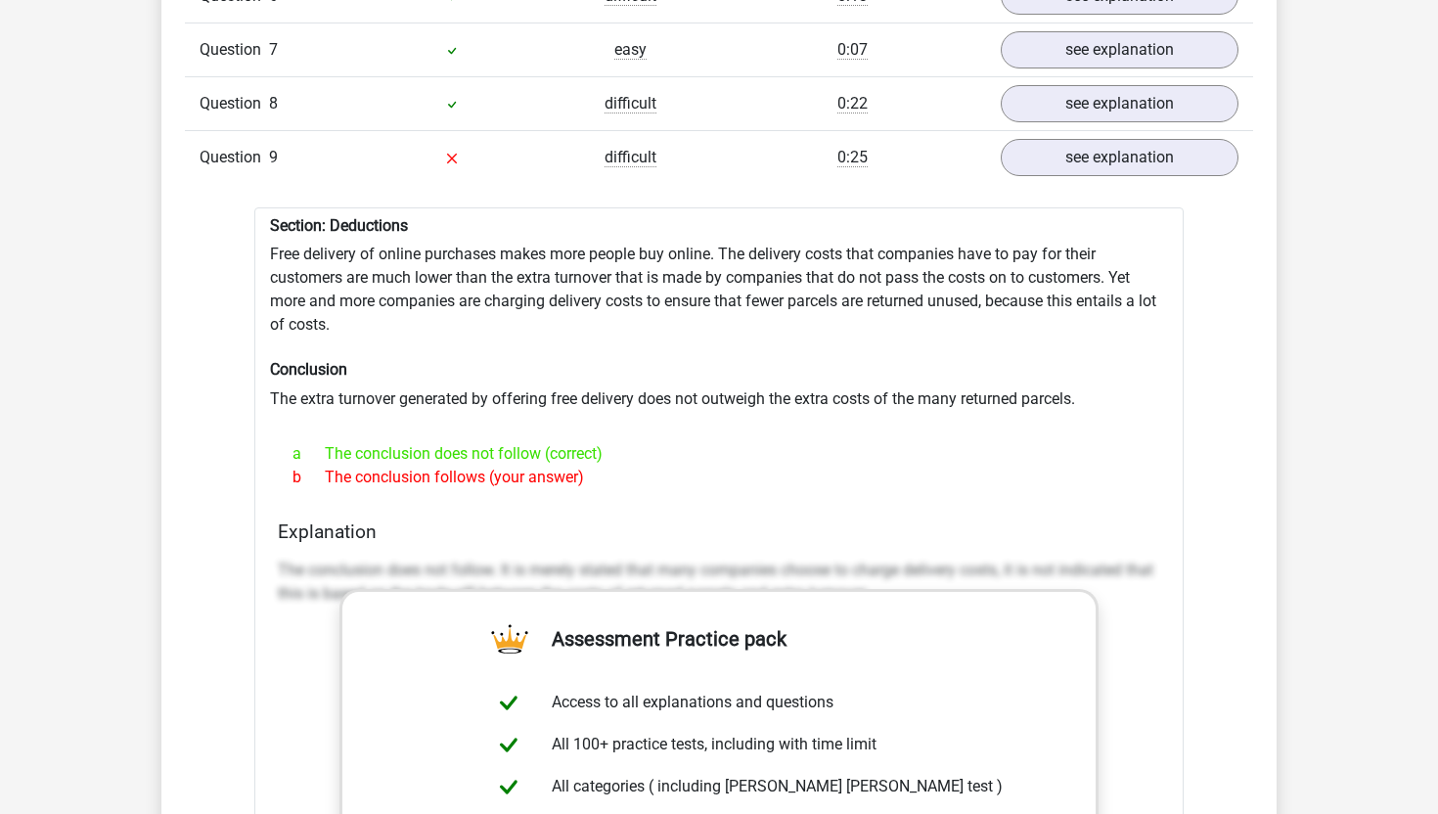
drag, startPoint x: 593, startPoint y: 469, endPoint x: 263, endPoint y: 212, distance: 417.7
click at [263, 211] on div "Section: Deductions Free delivery of online purchases makes more people buy onl…" at bounding box center [719, 717] width 930 height 1021
copy div "Section: Deductions Free delivery of online purchases makes more people buy onl…"
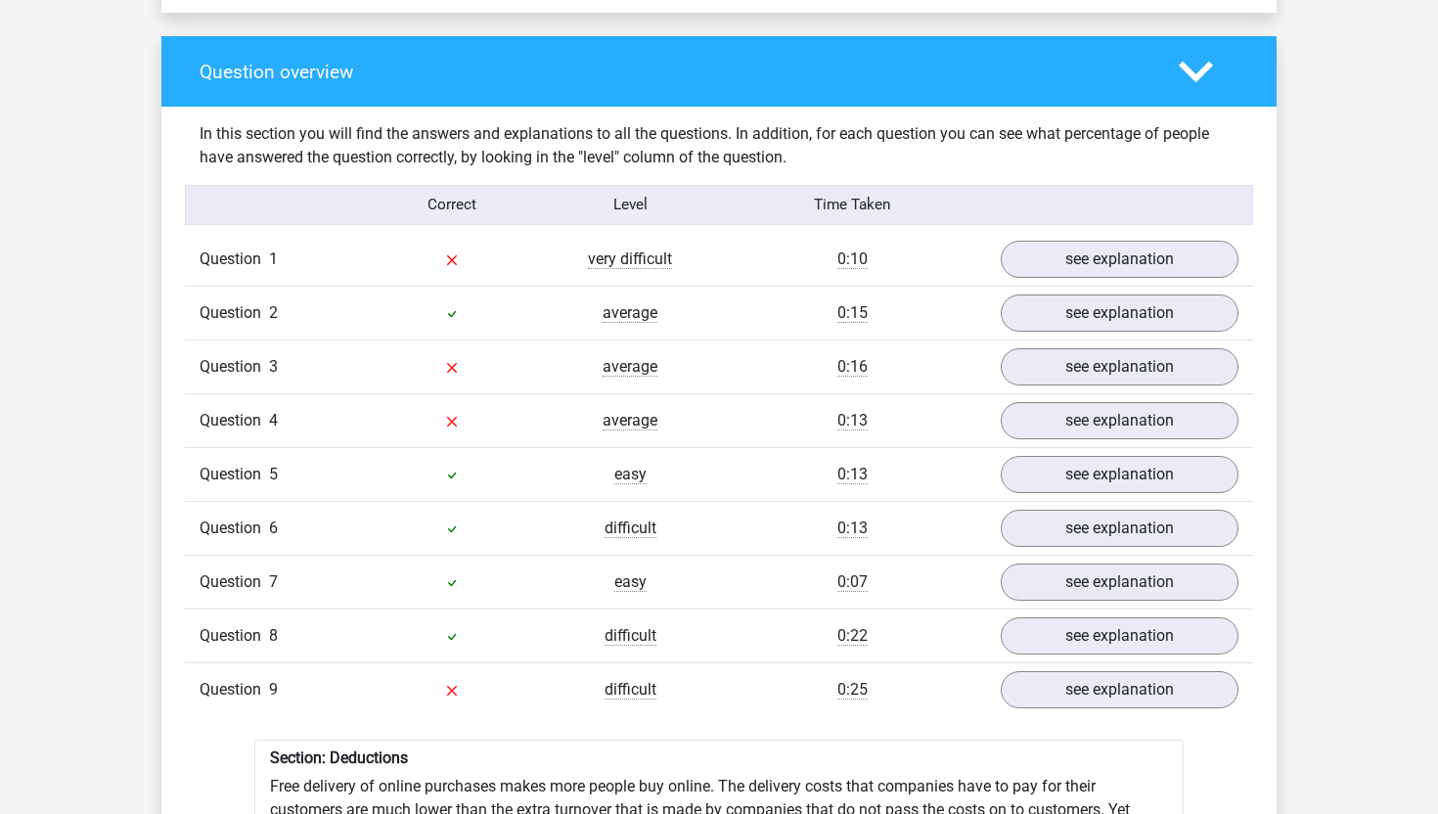
scroll to position [1397, 0]
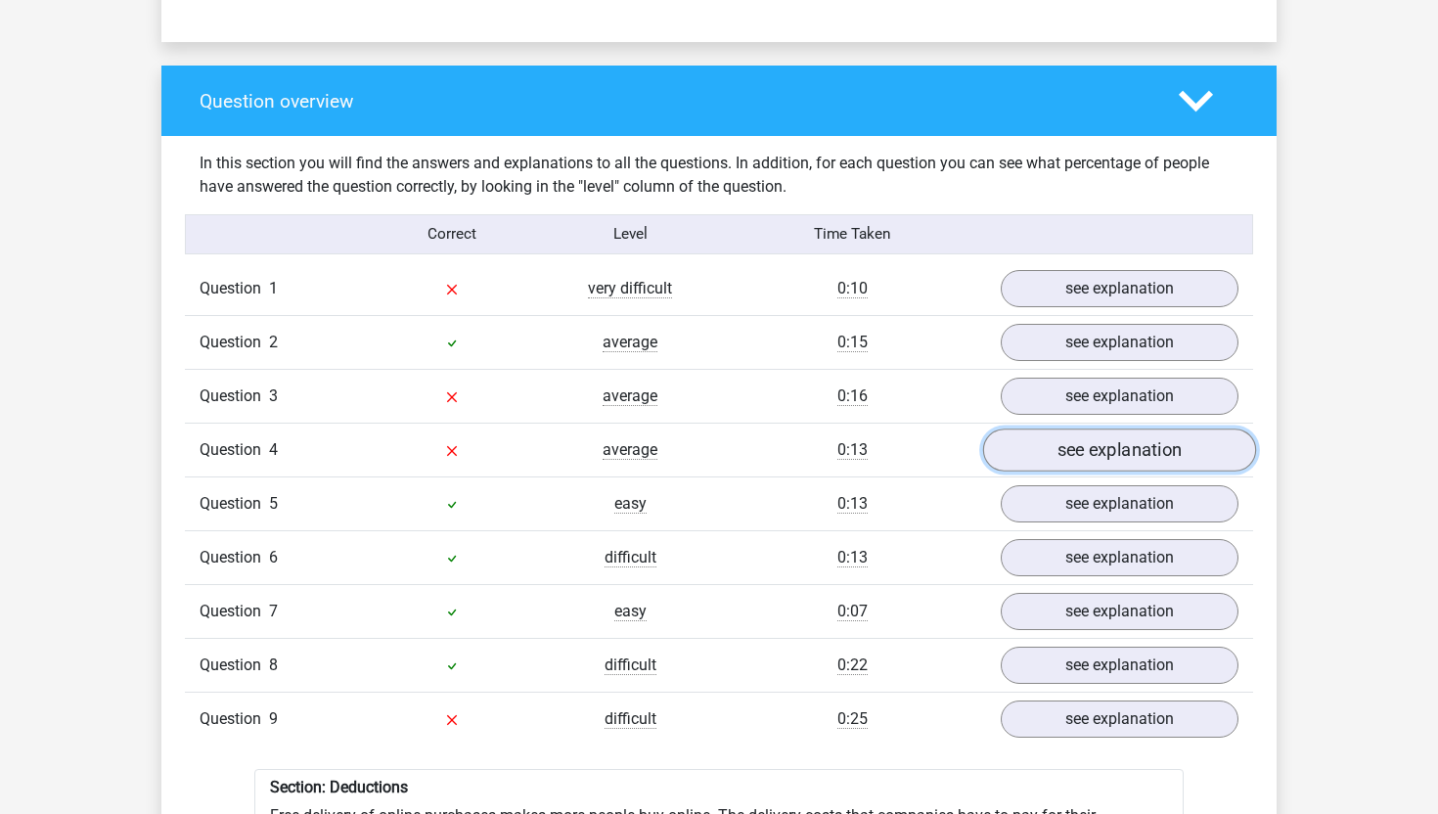
click at [1088, 454] on link "see explanation" at bounding box center [1119, 450] width 273 height 43
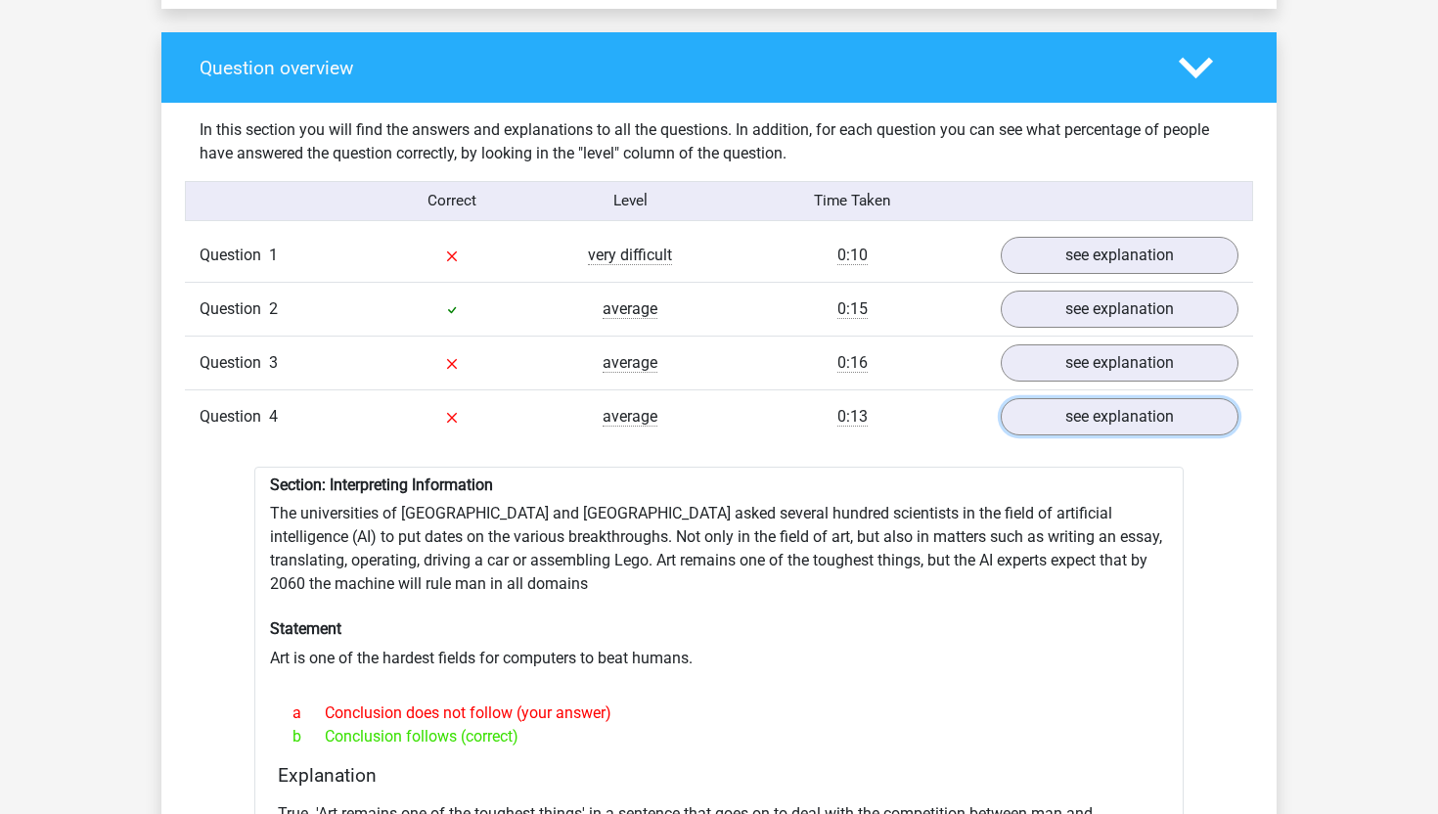
scroll to position [1431, 0]
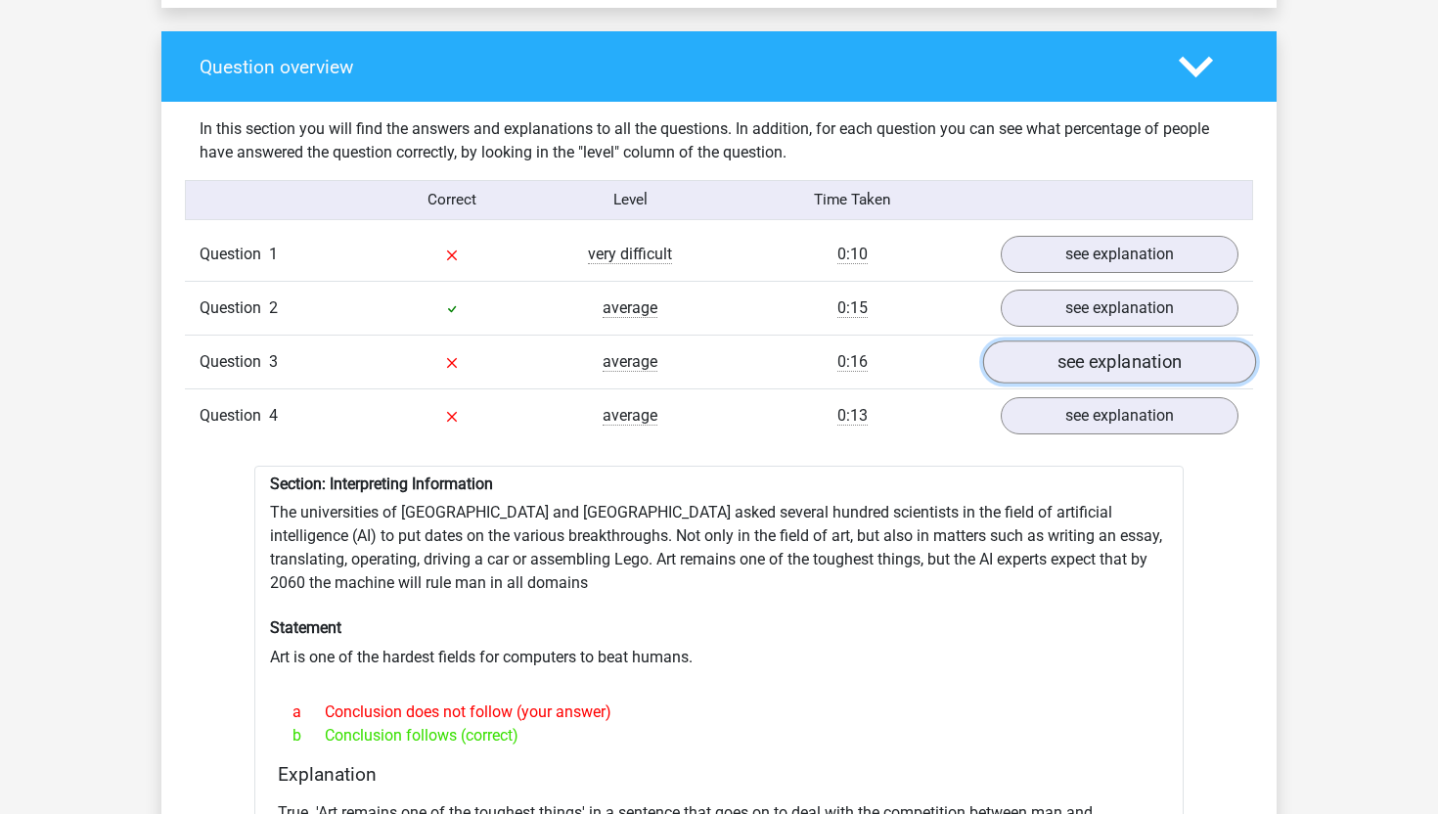
click at [1117, 349] on link "see explanation" at bounding box center [1119, 362] width 273 height 43
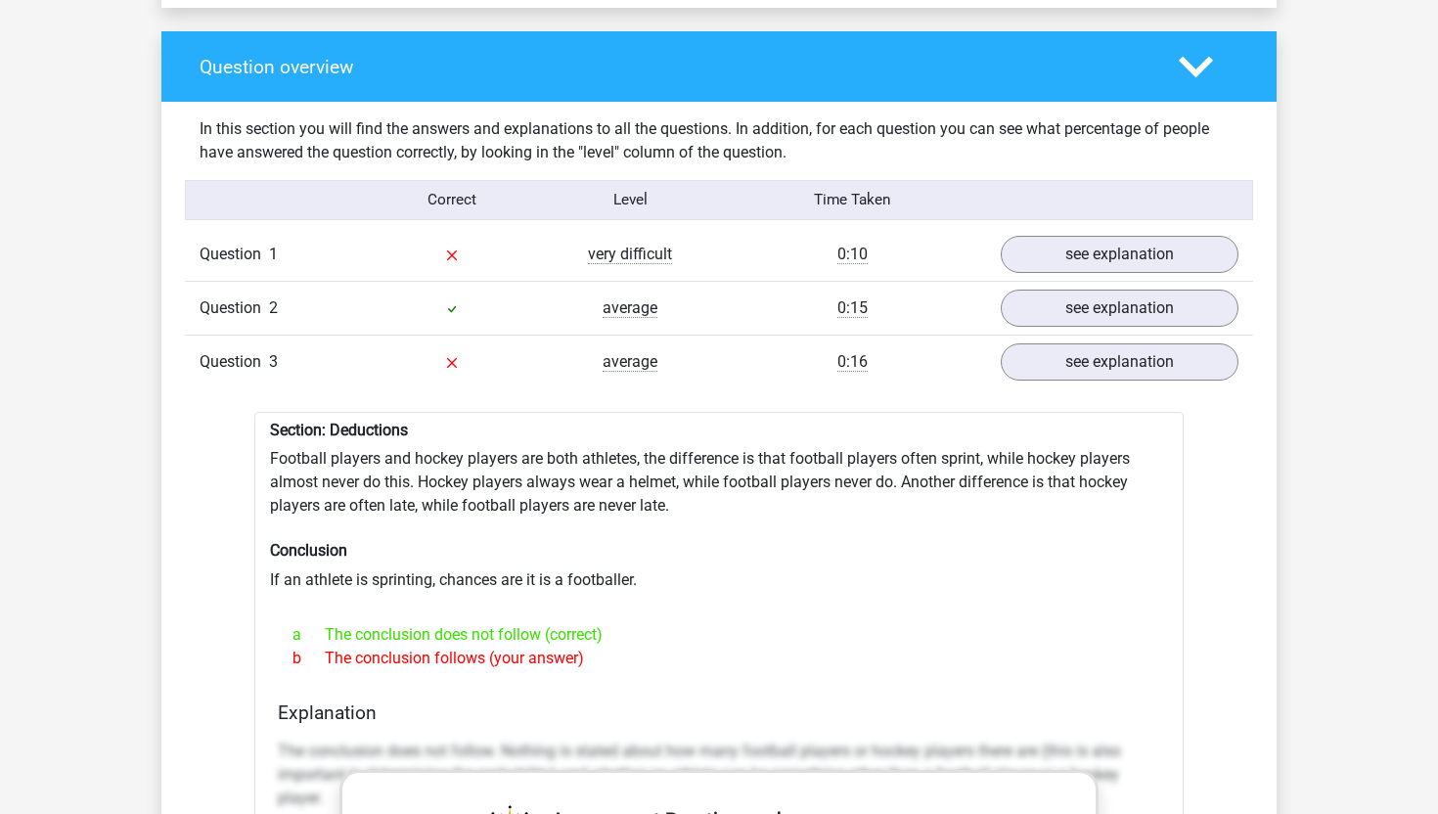
copy div "Football players and hockey players are both athletes, the difference is that f…"
drag, startPoint x: 615, startPoint y: 644, endPoint x: 239, endPoint y: 444, distance: 426.3
click at [954, 615] on div "a The conclusion does not follow (correct) b The conclusion follows (your answe…" at bounding box center [719, 646] width 883 height 63
